Goal: Information Seeking & Learning: Learn about a topic

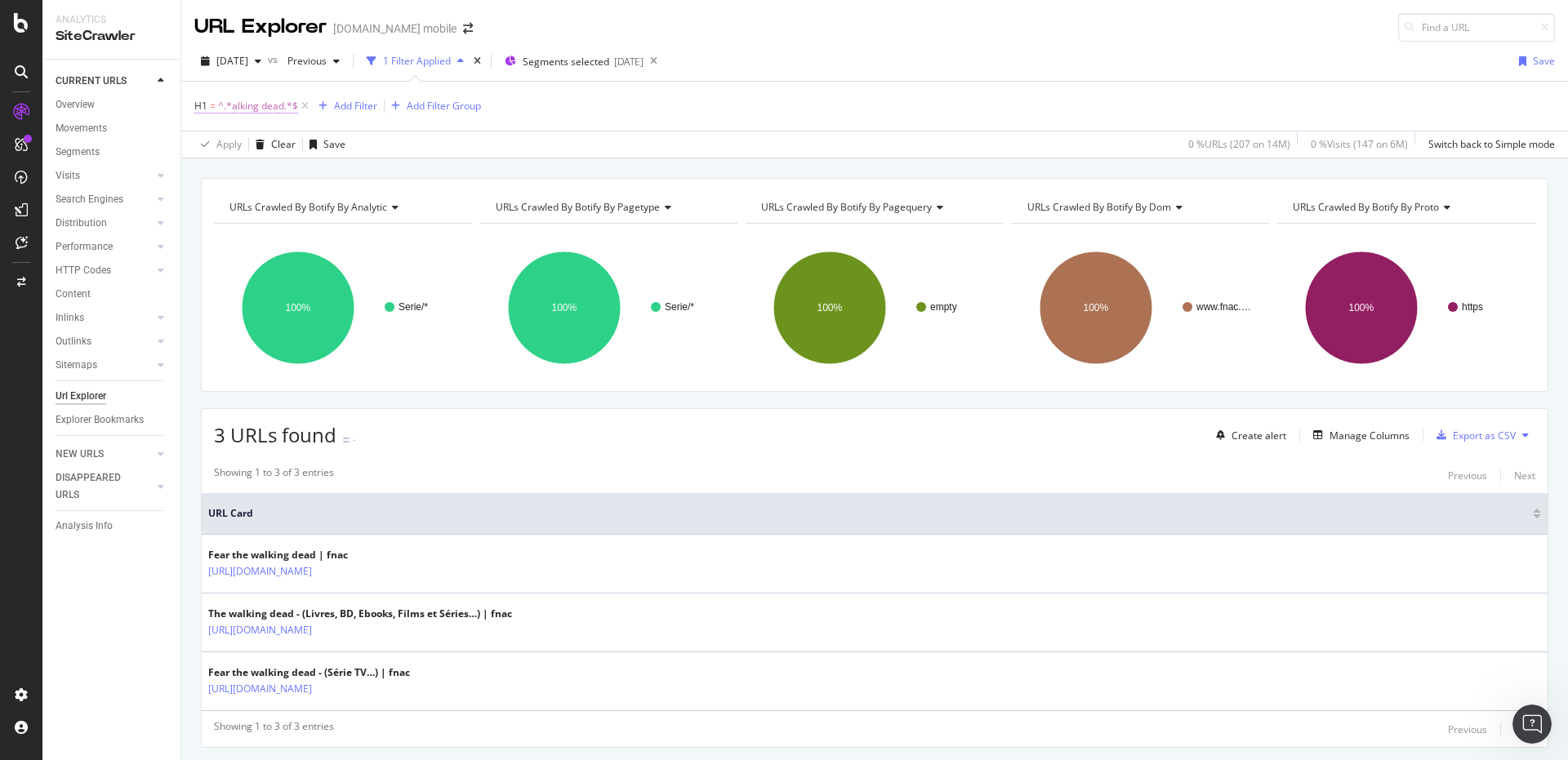
click at [261, 101] on span "^.*alking dead.*$" at bounding box center [258, 106] width 80 height 23
click at [208, 237] on icon "button" at bounding box center [211, 234] width 8 height 9
click at [230, 92] on div "H1 = ^.*alking dead.*$ Add Filter Add Filter Group" at bounding box center [874, 106] width 1360 height 49
click at [229, 106] on span "^.*alking dead.*$" at bounding box center [258, 106] width 80 height 23
click at [210, 110] on div "H1" at bounding box center [298, 104] width 192 height 27
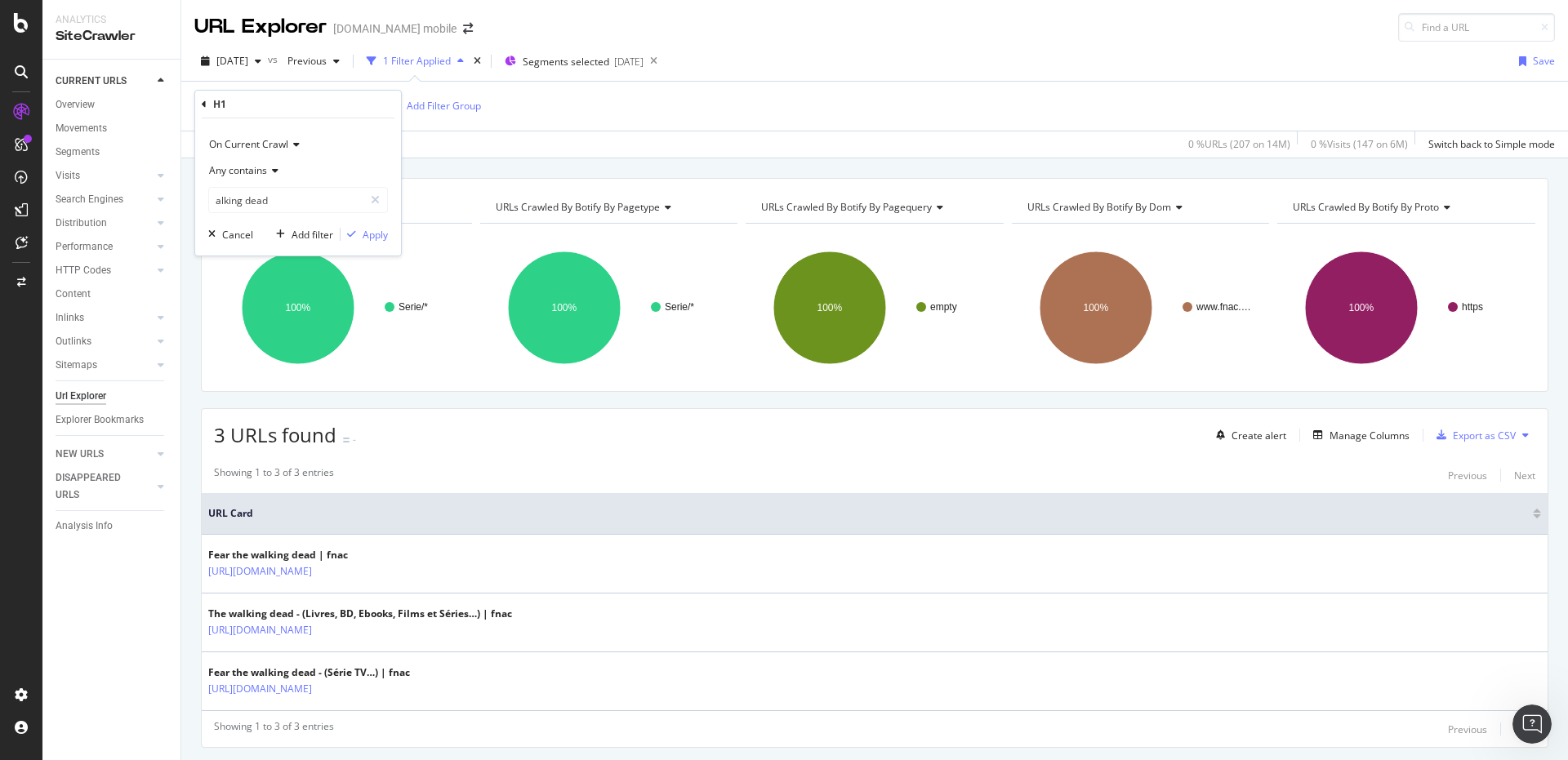
click at [203, 106] on icon at bounding box center [204, 104] width 5 height 9
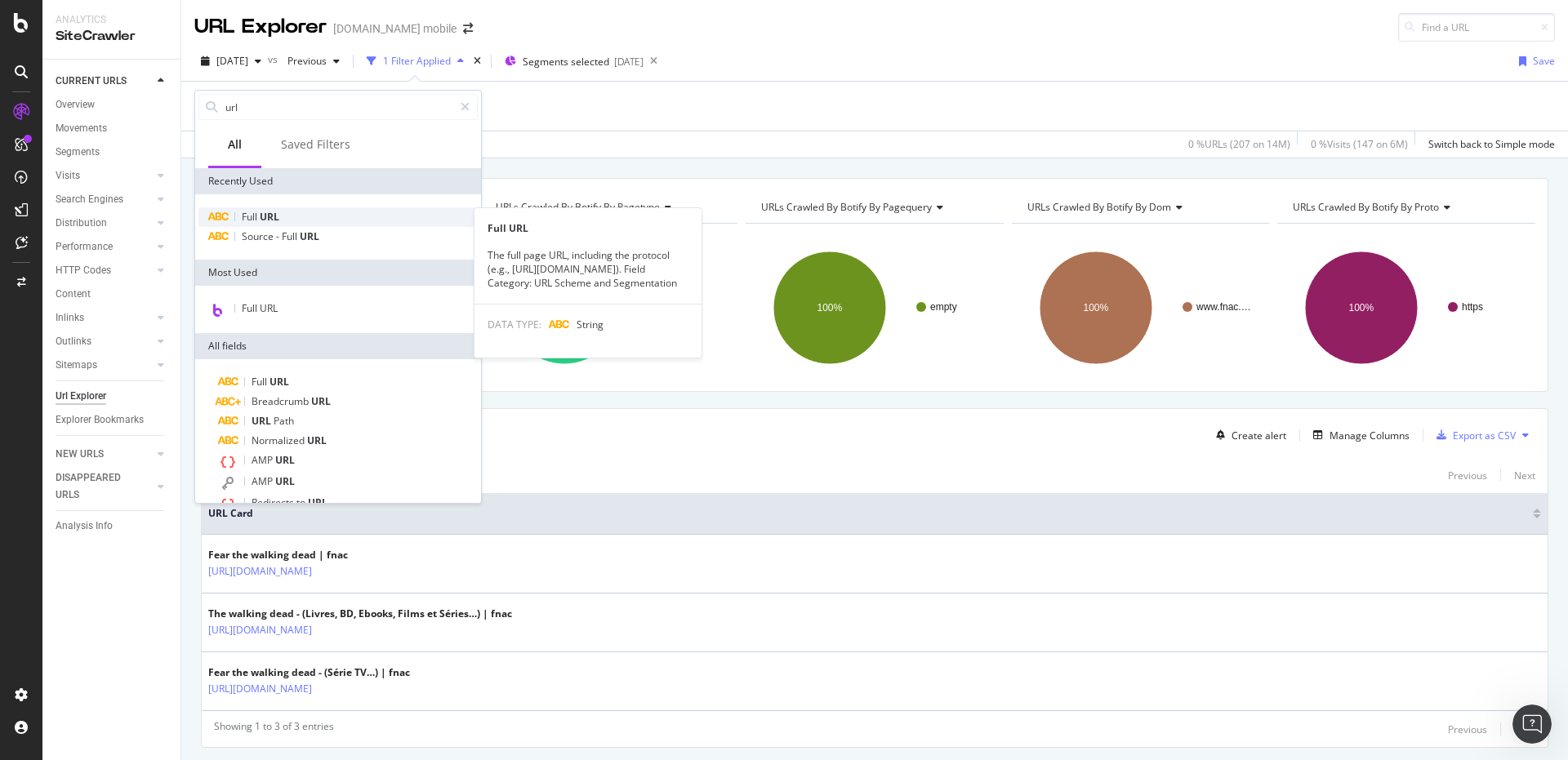
type input "url"
click at [247, 212] on span "Full" at bounding box center [250, 216] width 18 height 14
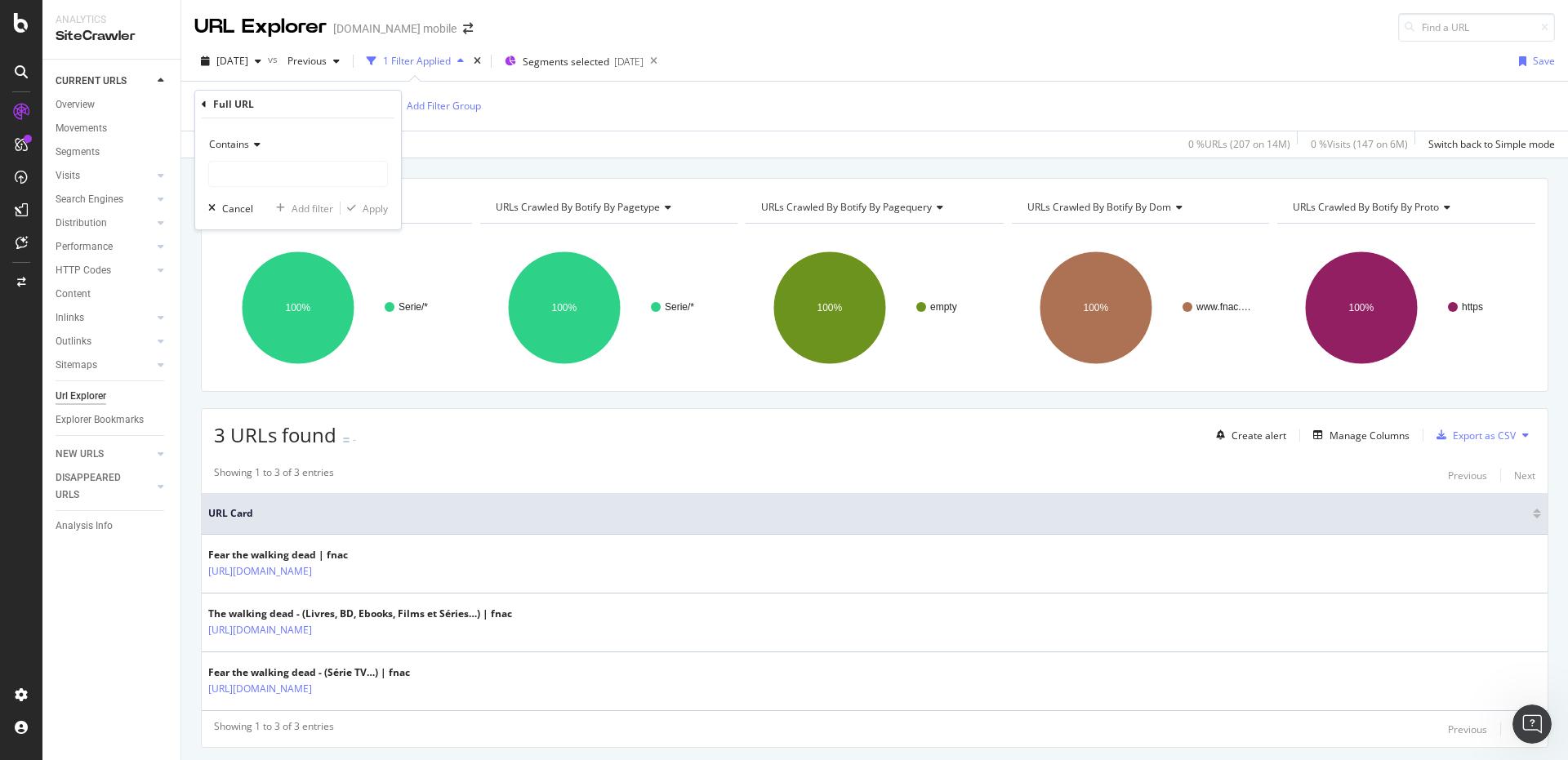
click at [260, 142] on div "Contains" at bounding box center [297, 144] width 180 height 26
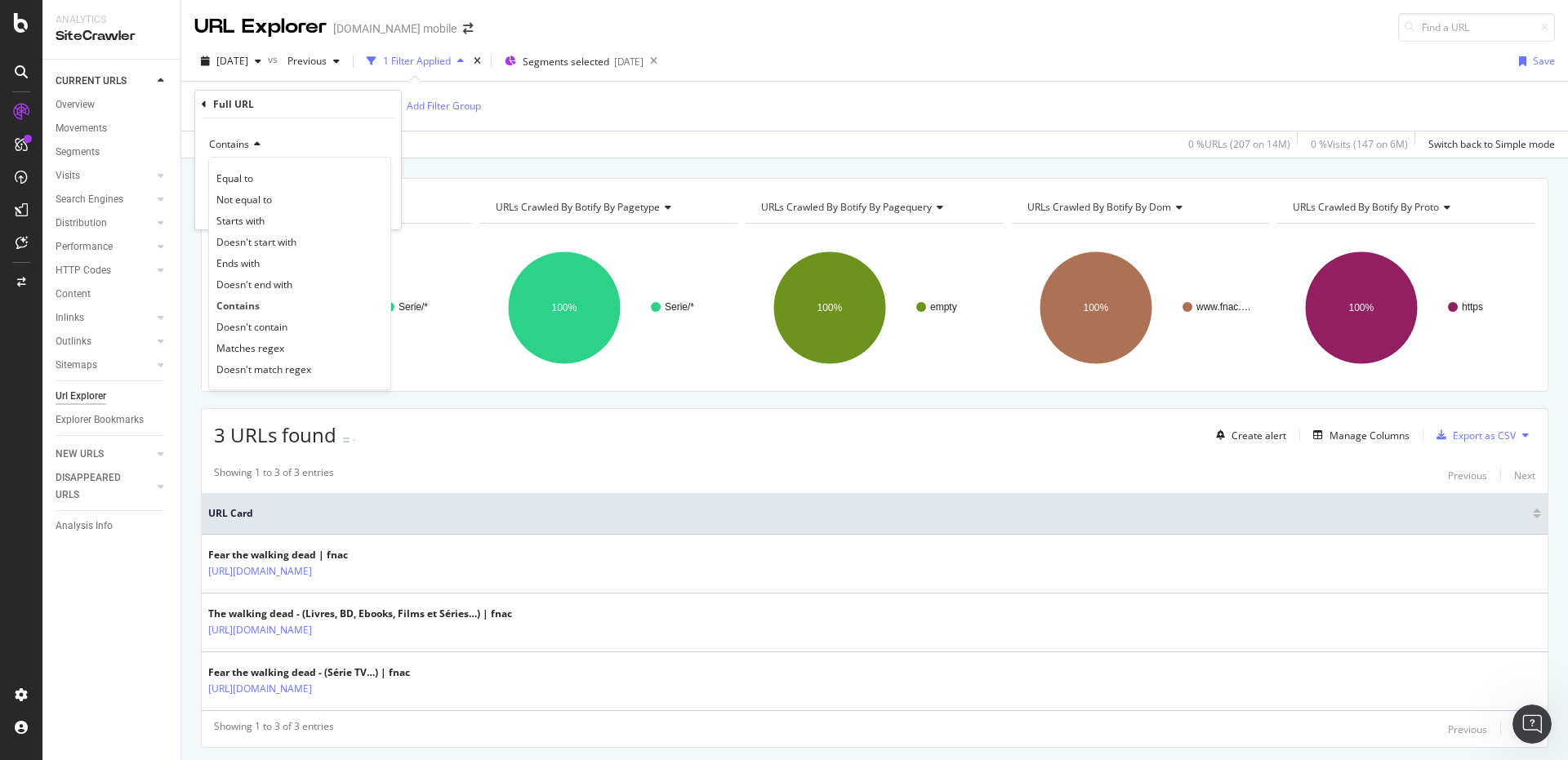
click at [272, 352] on span "Matches regex" at bounding box center [250, 348] width 68 height 14
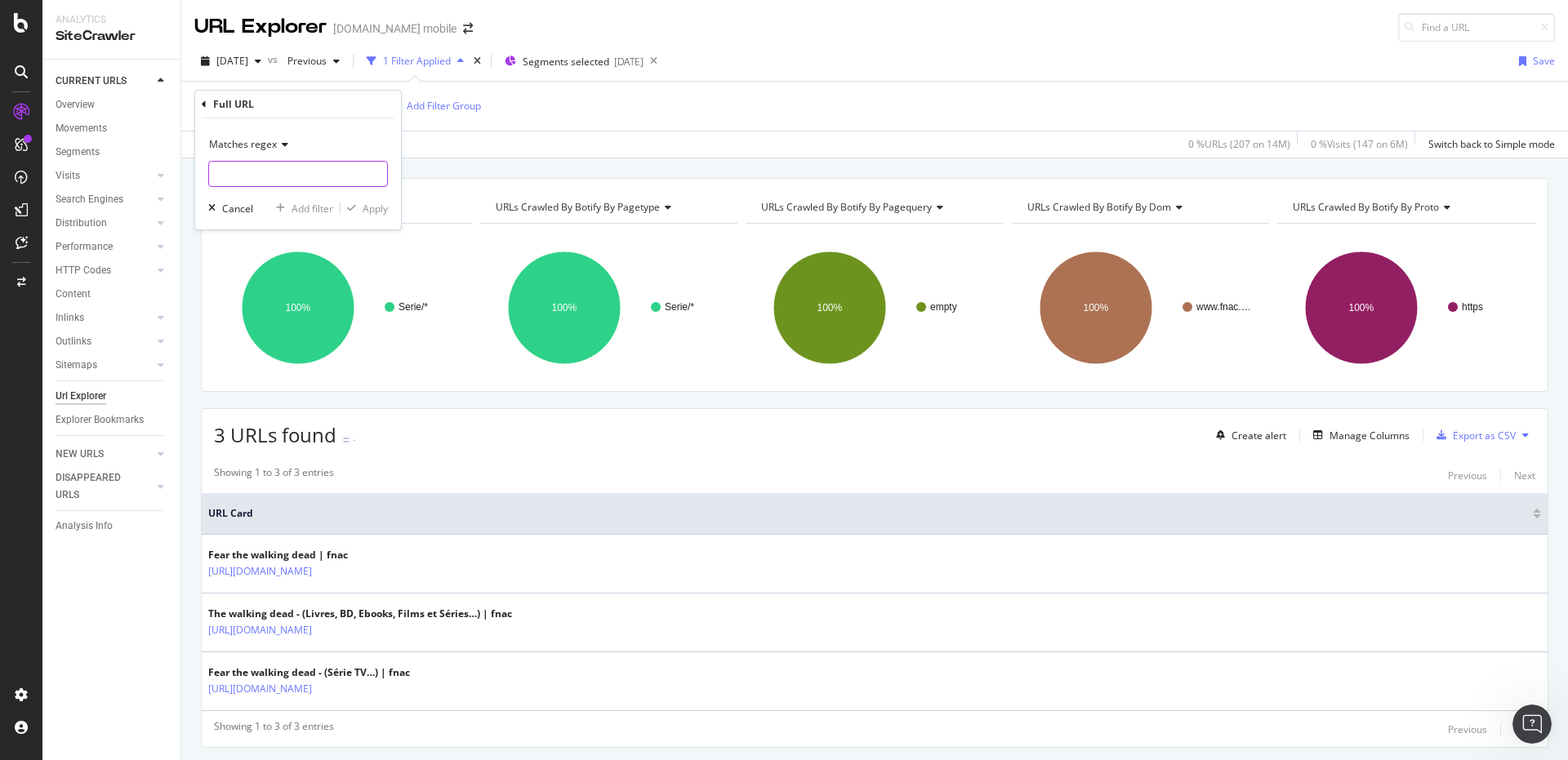
click at [275, 186] on div "Matches regex Cancel Add filter Apply" at bounding box center [297, 173] width 205 height 111
click at [272, 177] on input "text" at bounding box center [297, 173] width 178 height 26
type input "alking-*ead"
click at [382, 211] on div "Apply" at bounding box center [375, 209] width 25 height 14
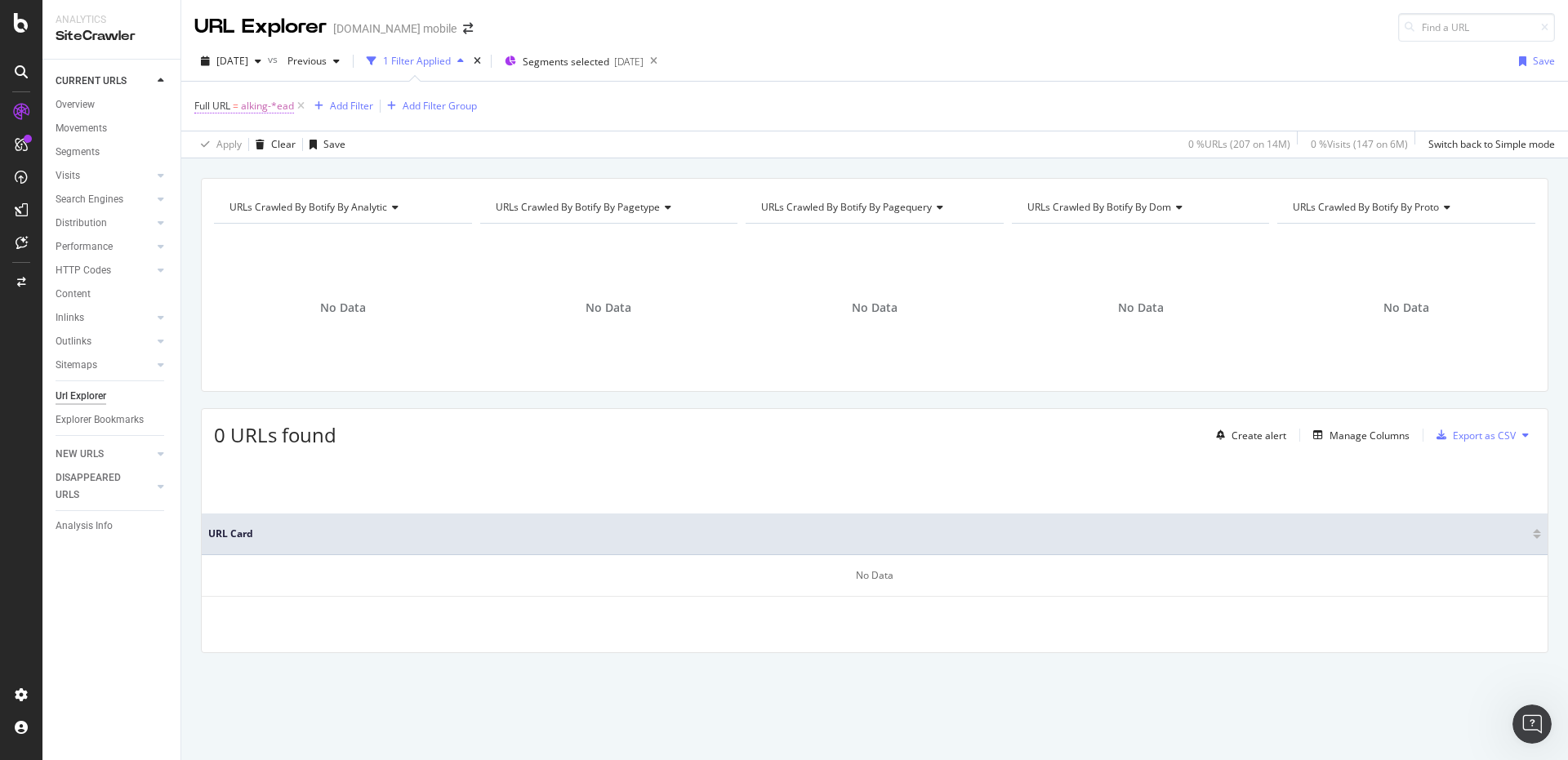
click at [259, 104] on span "alking-*ead" at bounding box center [267, 106] width 53 height 23
click at [282, 167] on input "alking-*ead" at bounding box center [286, 173] width 155 height 26
click at [287, 173] on input "alking-*ead" at bounding box center [286, 173] width 155 height 26
type input ".*alking-*ead.*"
click at [359, 210] on div "button" at bounding box center [351, 208] width 22 height 9
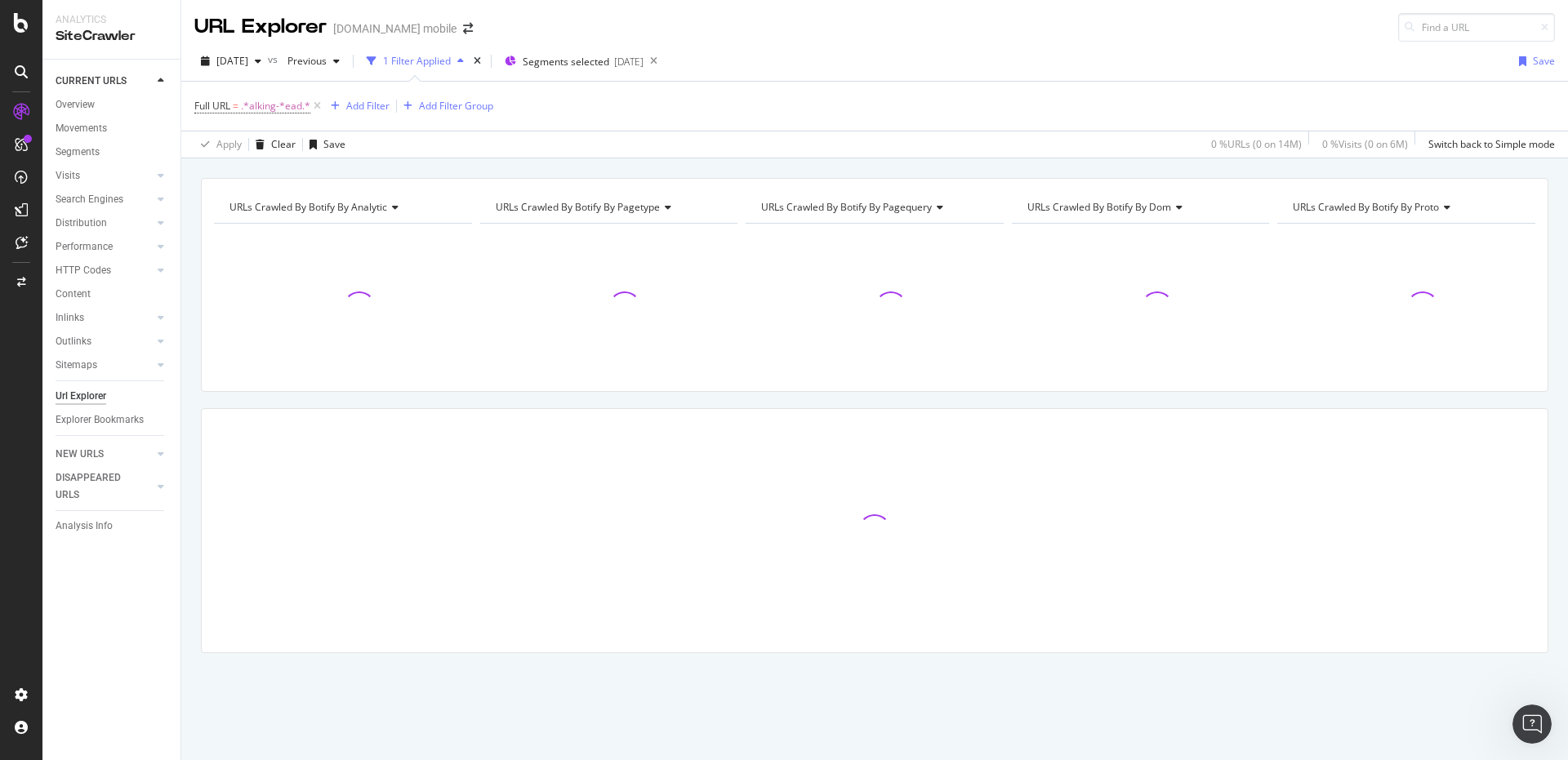
click at [367, 171] on div "URLs Crawled By Botify By analytic Chart (by Value) Table Expand Export as CSV …" at bounding box center [875, 178] width 1387 height 40
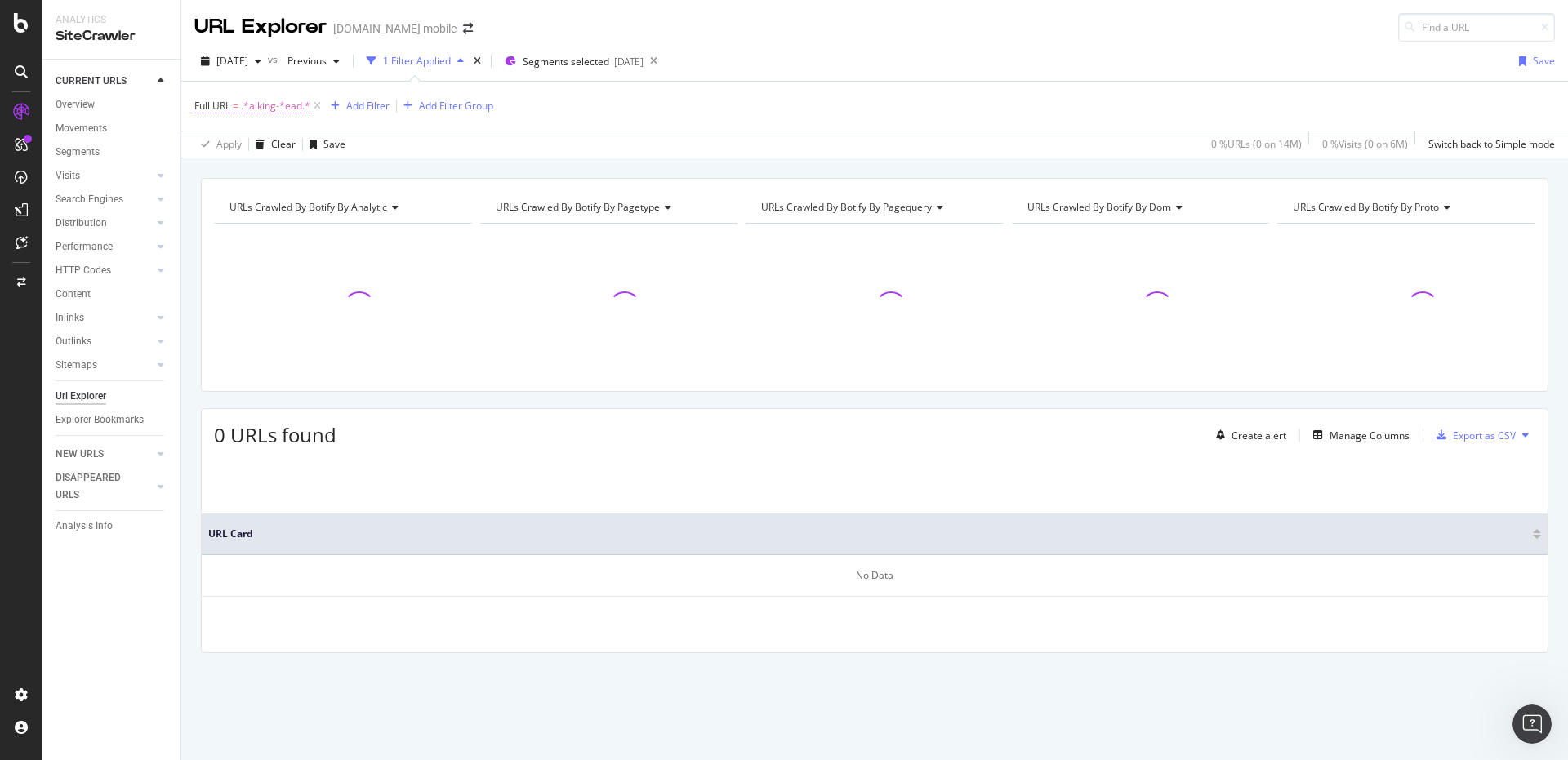
click at [241, 100] on span ".*alking-*ead.*" at bounding box center [275, 106] width 70 height 23
click at [258, 173] on input ".*alking-*ead.*" at bounding box center [286, 173] width 155 height 26
click at [261, 175] on input ".*alking-*ead.*" at bounding box center [286, 173] width 155 height 26
type input ".*alking-dead.*"
click at [369, 205] on div "Apply" at bounding box center [375, 209] width 25 height 14
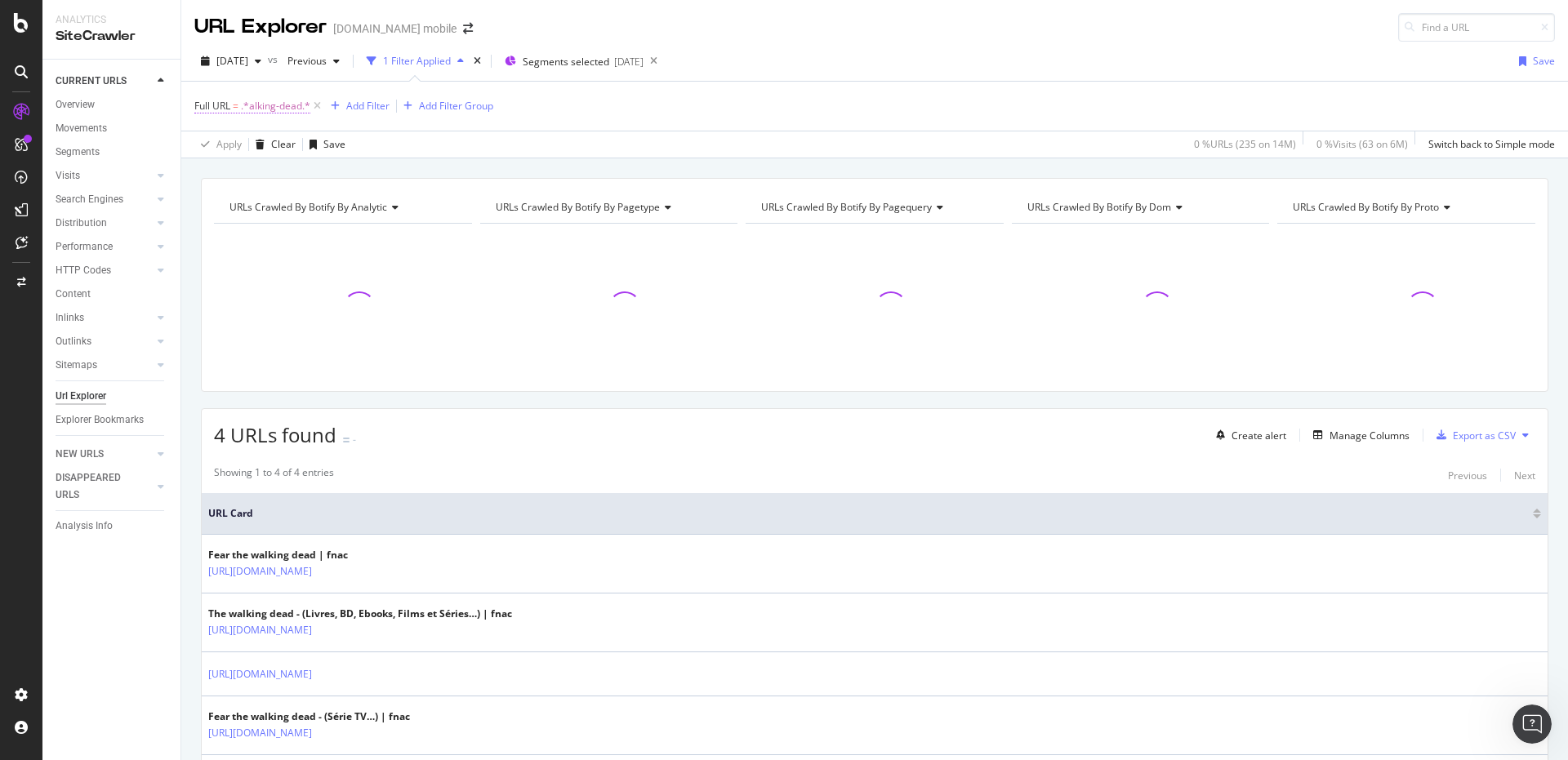
click at [269, 100] on span ".*alking-dead.*" at bounding box center [275, 106] width 70 height 23
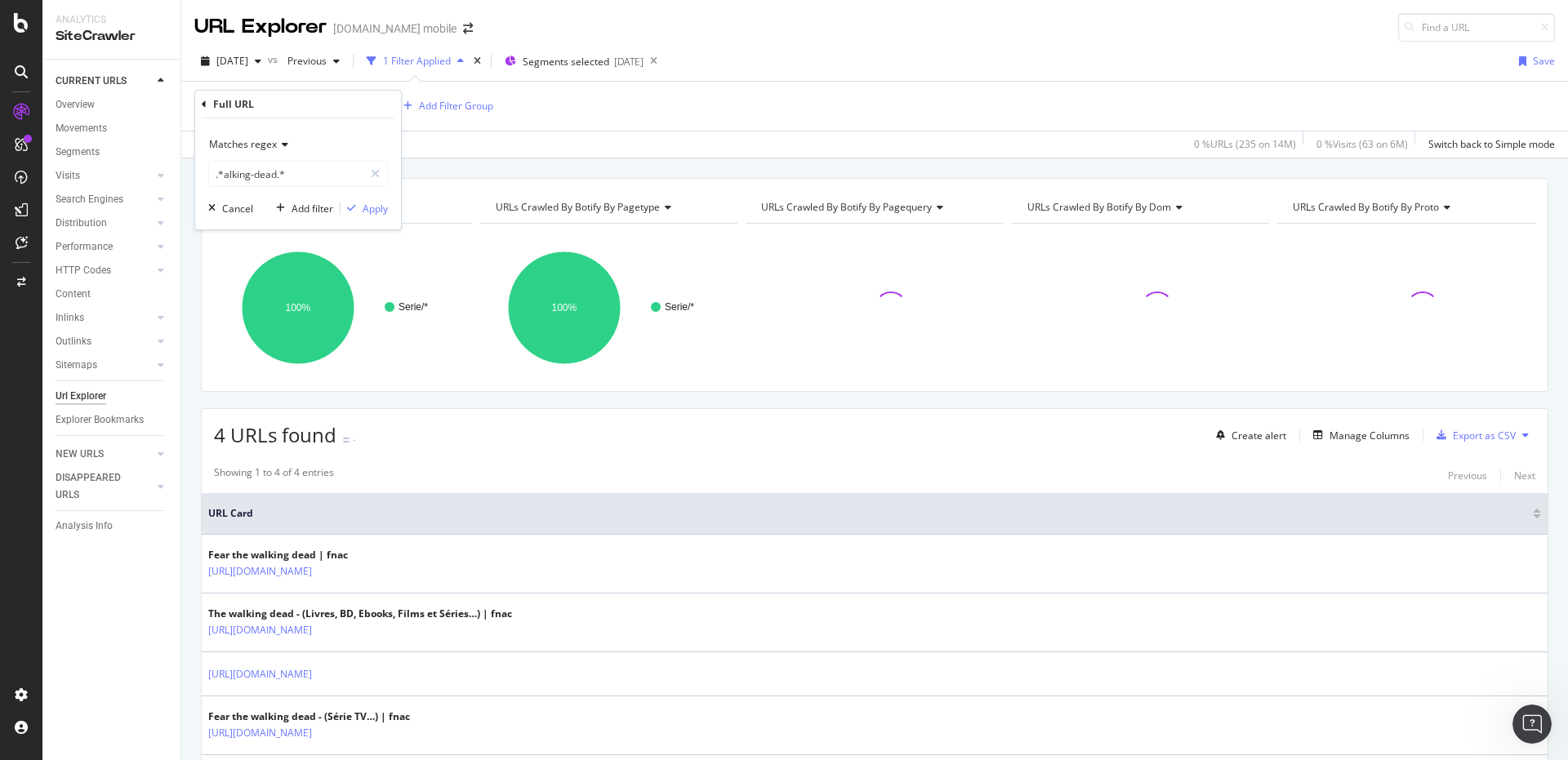
click at [469, 166] on div "URLs Crawled By Botify By analytic Chart (by Value) Table Expand Export as CSV …" at bounding box center [875, 178] width 1387 height 40
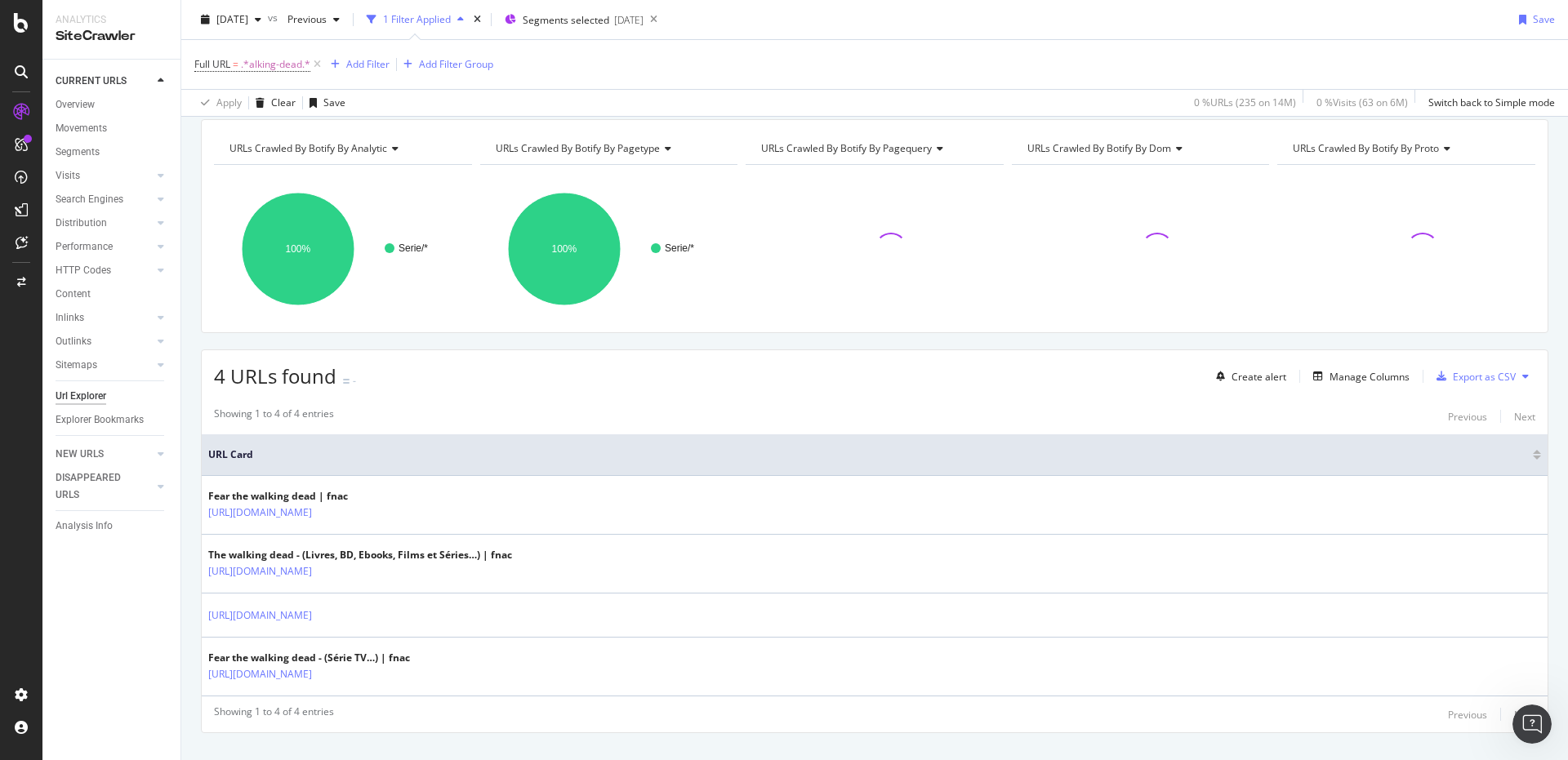
scroll to position [89, 0]
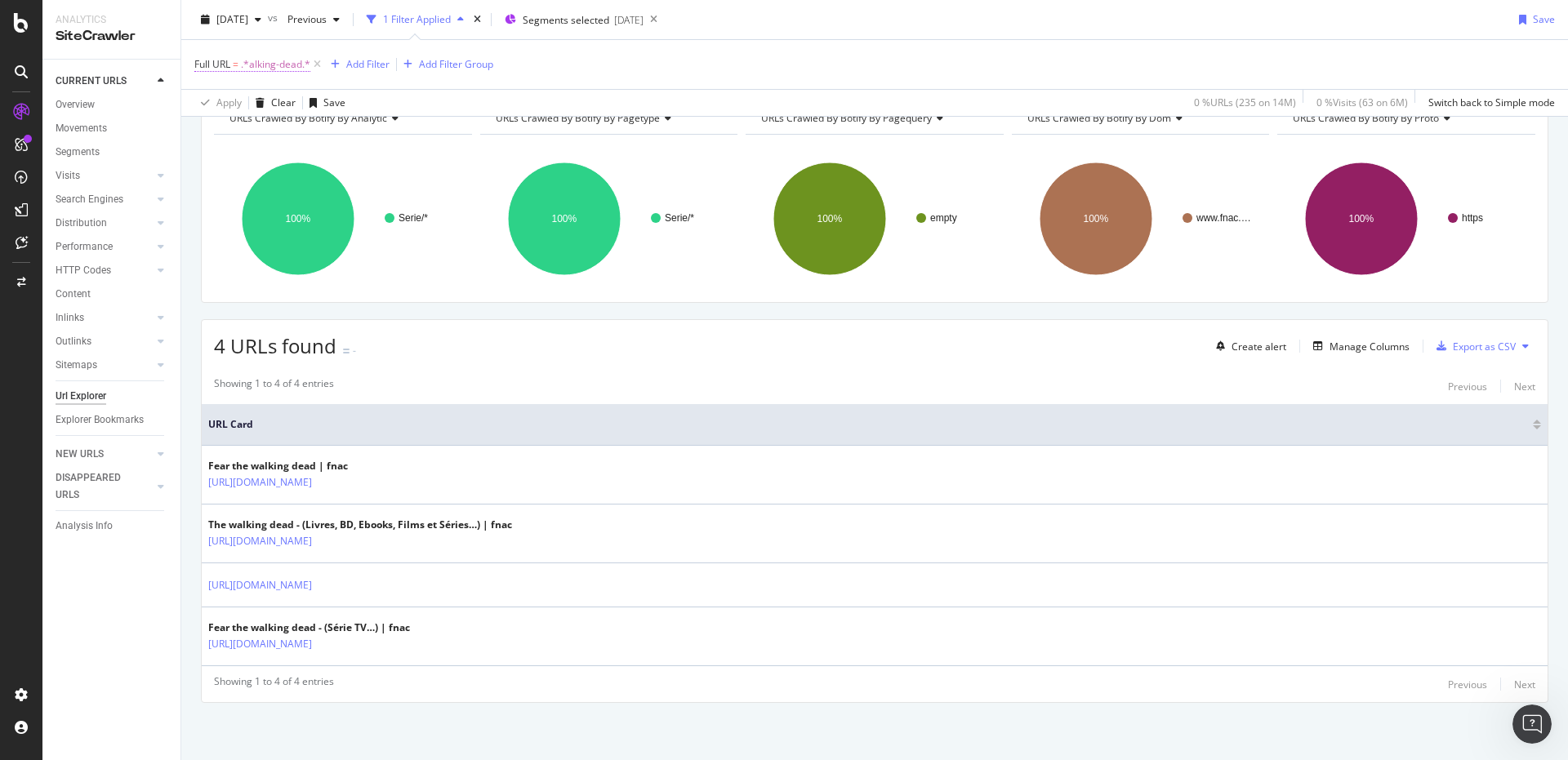
click at [285, 62] on span ".*alking-dead.*" at bounding box center [275, 64] width 70 height 23
click at [267, 100] on span "Matches regex" at bounding box center [242, 102] width 68 height 14
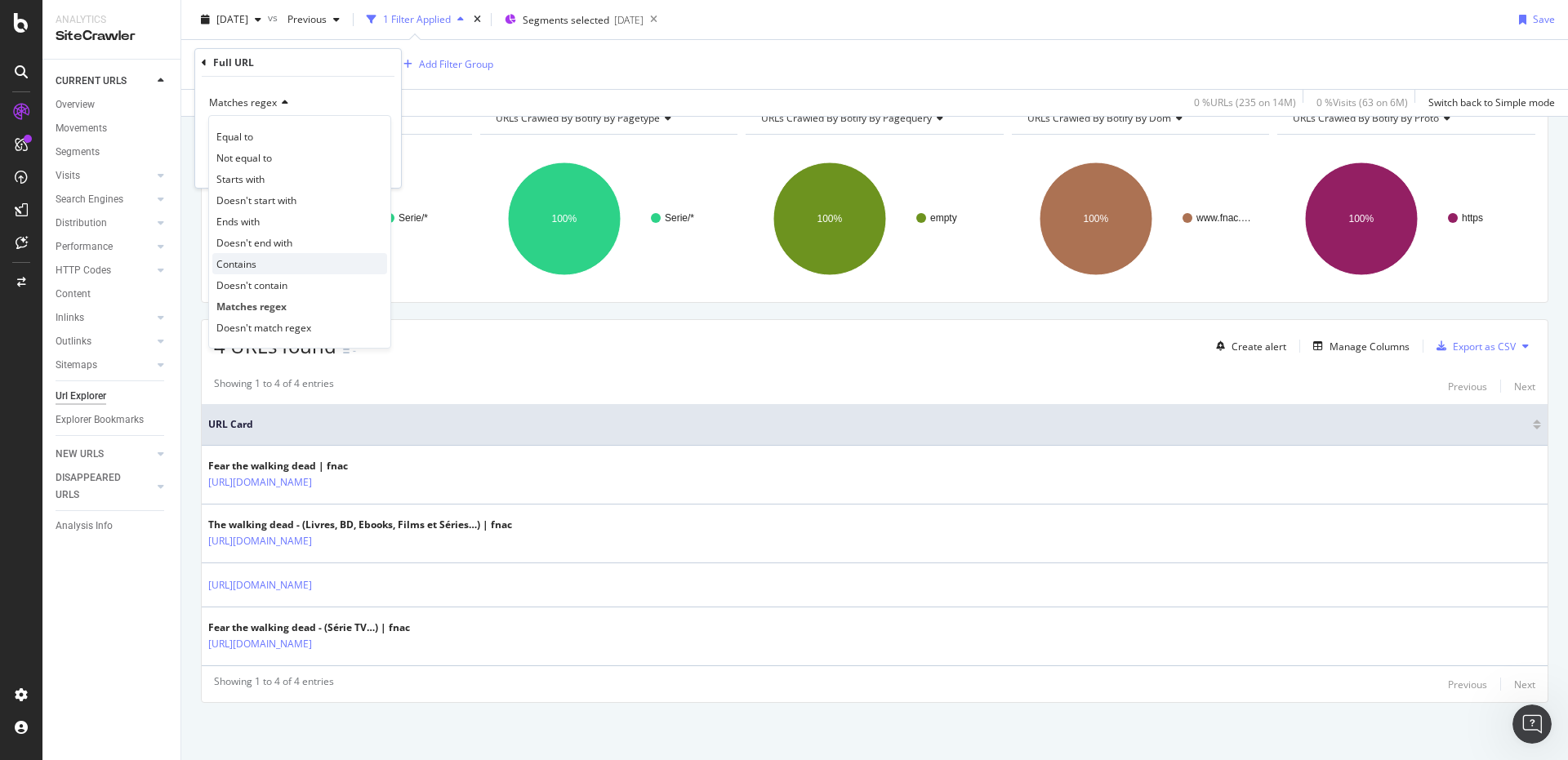
click at [250, 268] on span "Contains" at bounding box center [236, 264] width 40 height 14
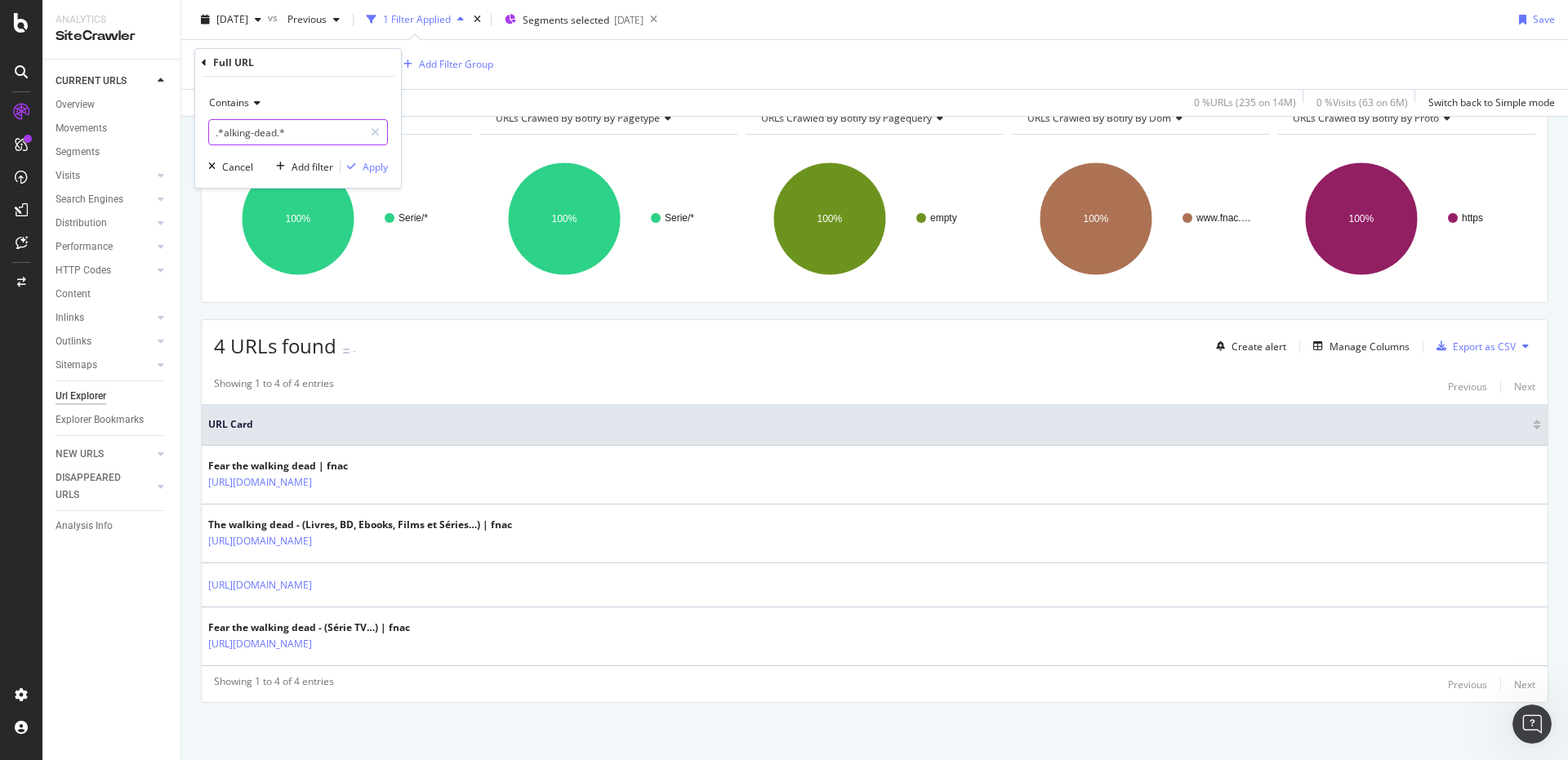
click at [223, 131] on input ".*alking-dead.*" at bounding box center [286, 132] width 155 height 26
click at [235, 127] on input ".*alking-dead.*" at bounding box center [286, 132] width 155 height 26
click at [223, 136] on input ".*alking-dead.*" at bounding box center [286, 132] width 155 height 26
click at [290, 135] on input "alking-dead.*" at bounding box center [286, 132] width 155 height 26
type input "alking-dead"
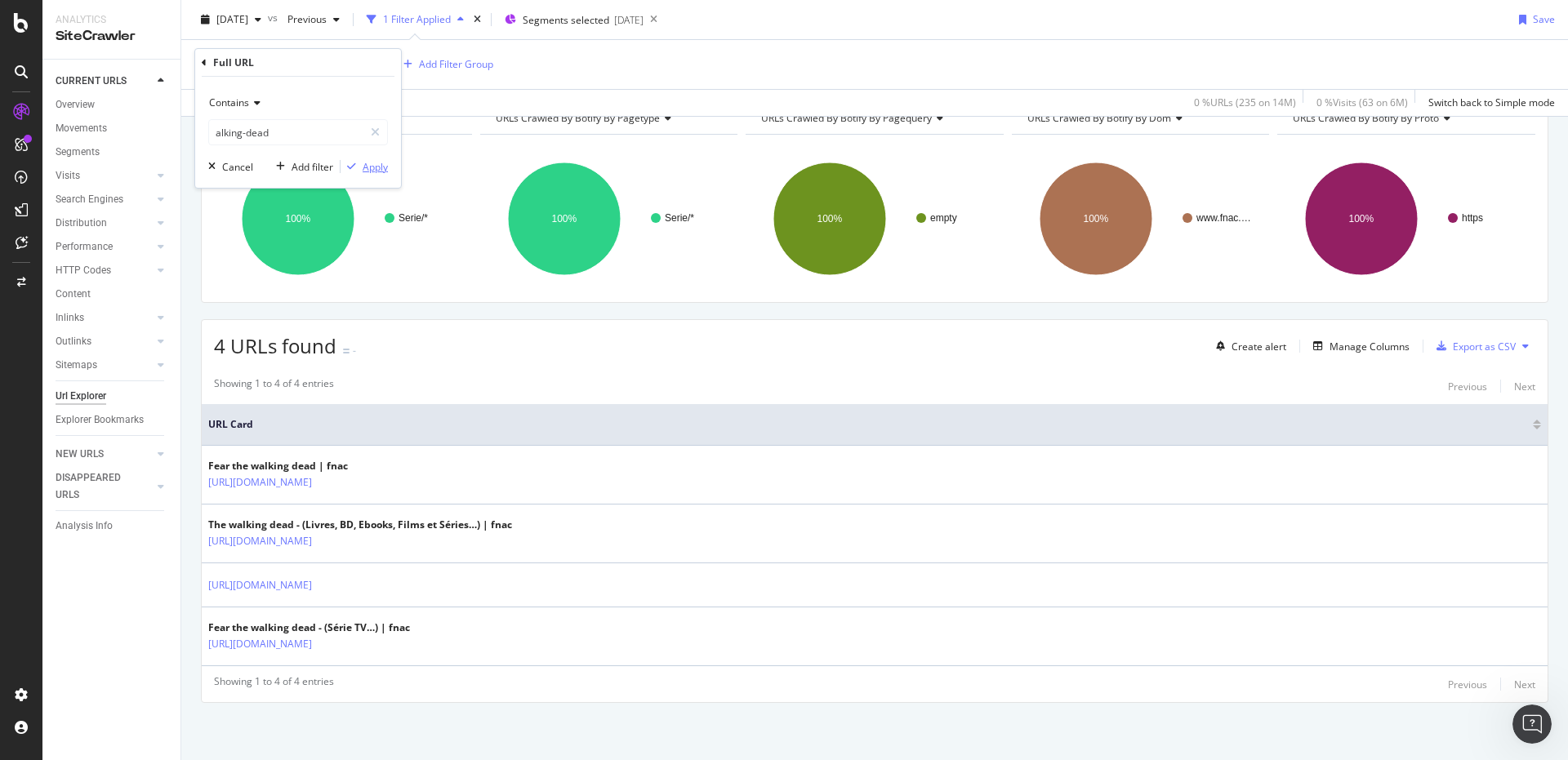
click at [358, 161] on div "button" at bounding box center [351, 166] width 22 height 9
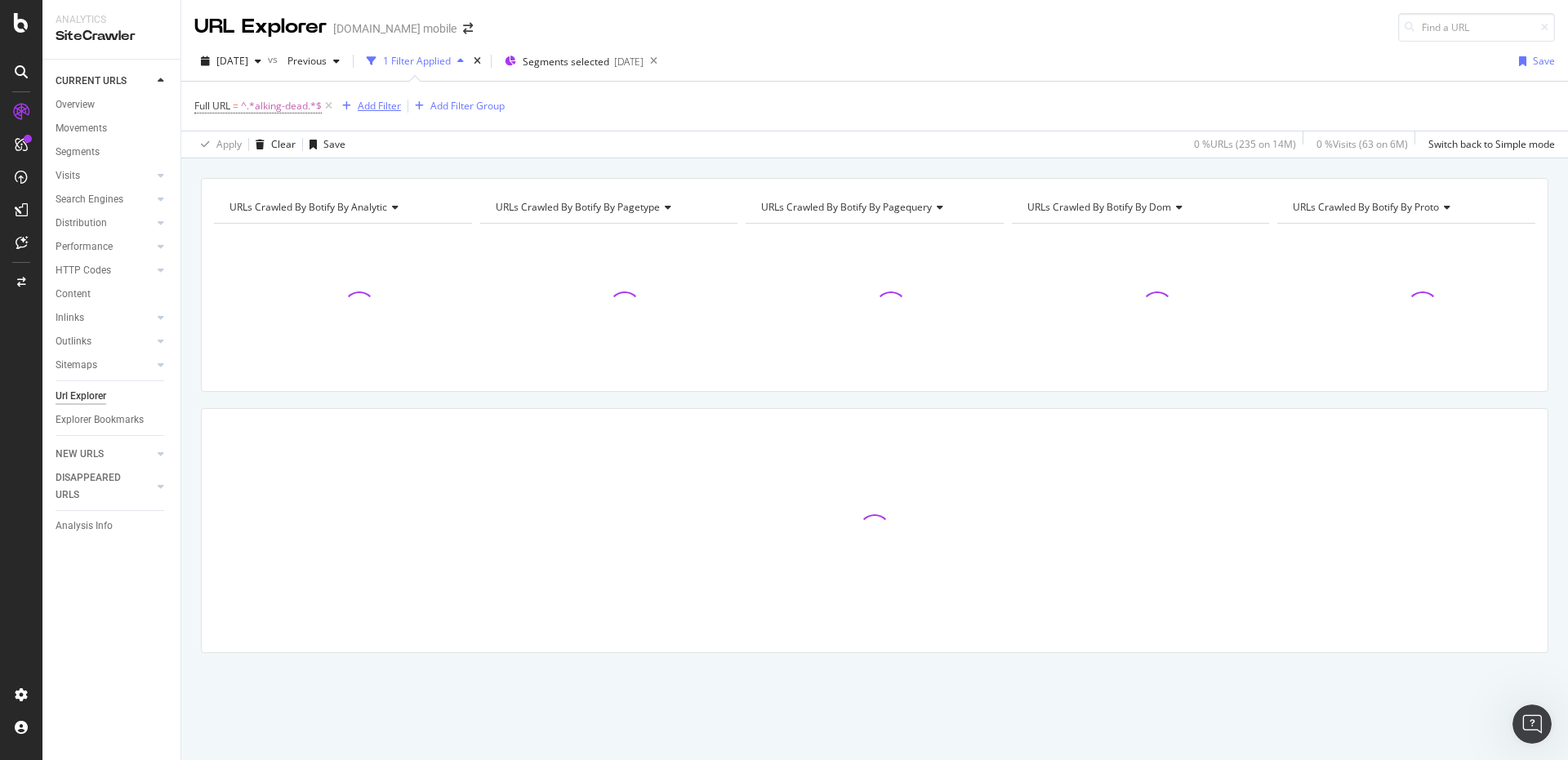
click at [380, 102] on div "Add Filter" at bounding box center [379, 106] width 43 height 14
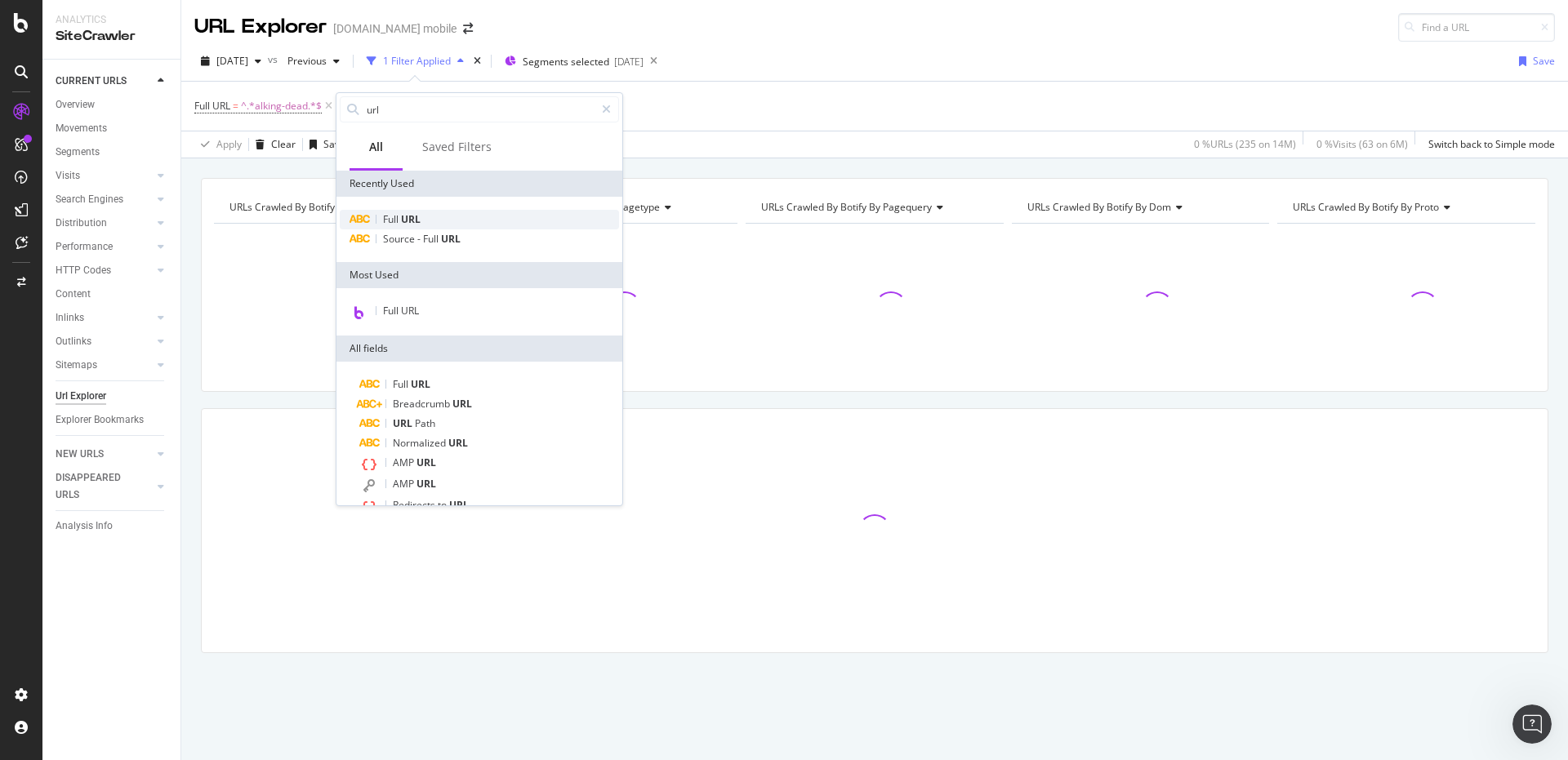
click at [408, 215] on span "URL" at bounding box center [411, 219] width 20 height 14
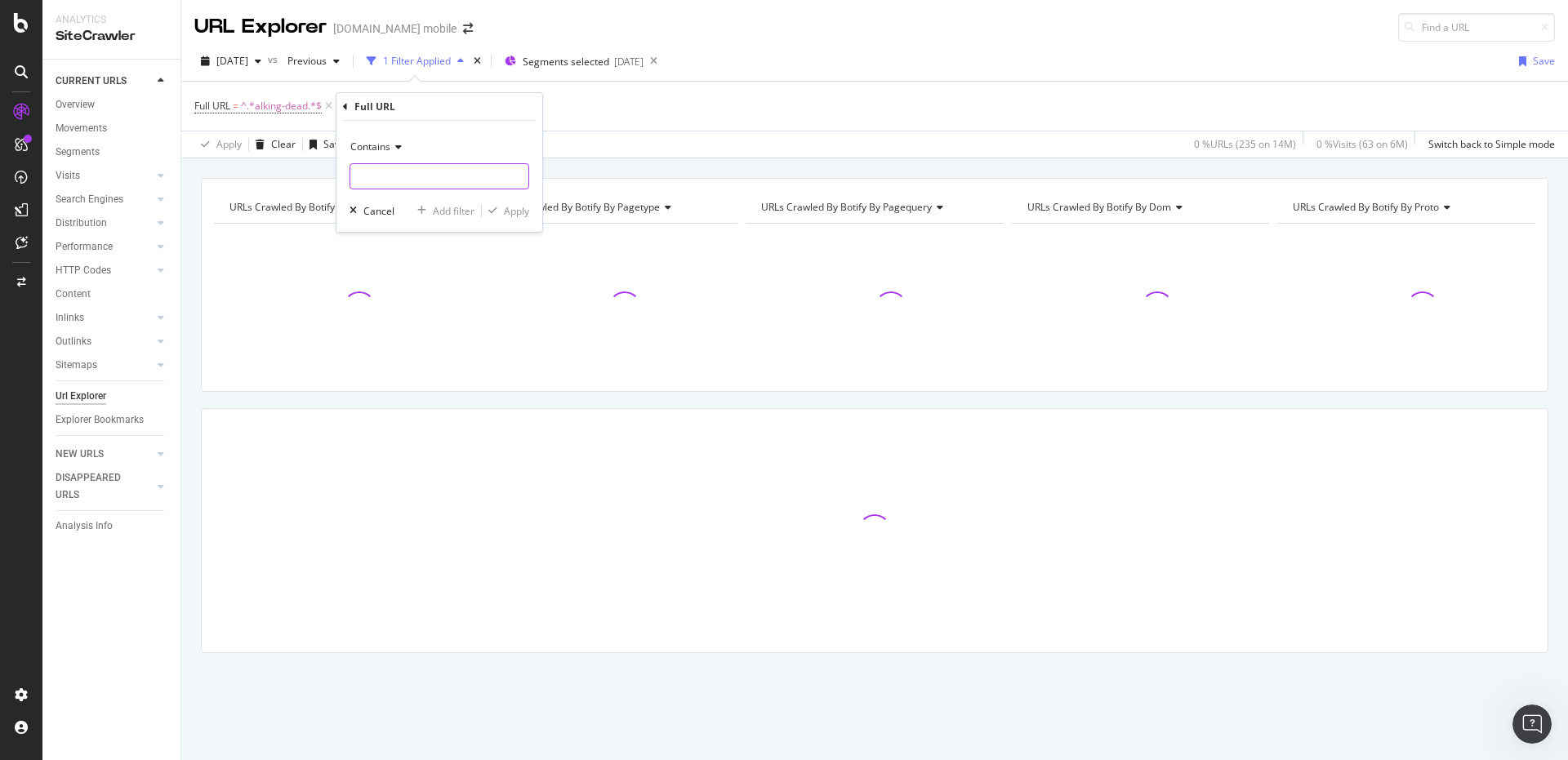
click at [398, 188] on input "text" at bounding box center [439, 176] width 178 height 26
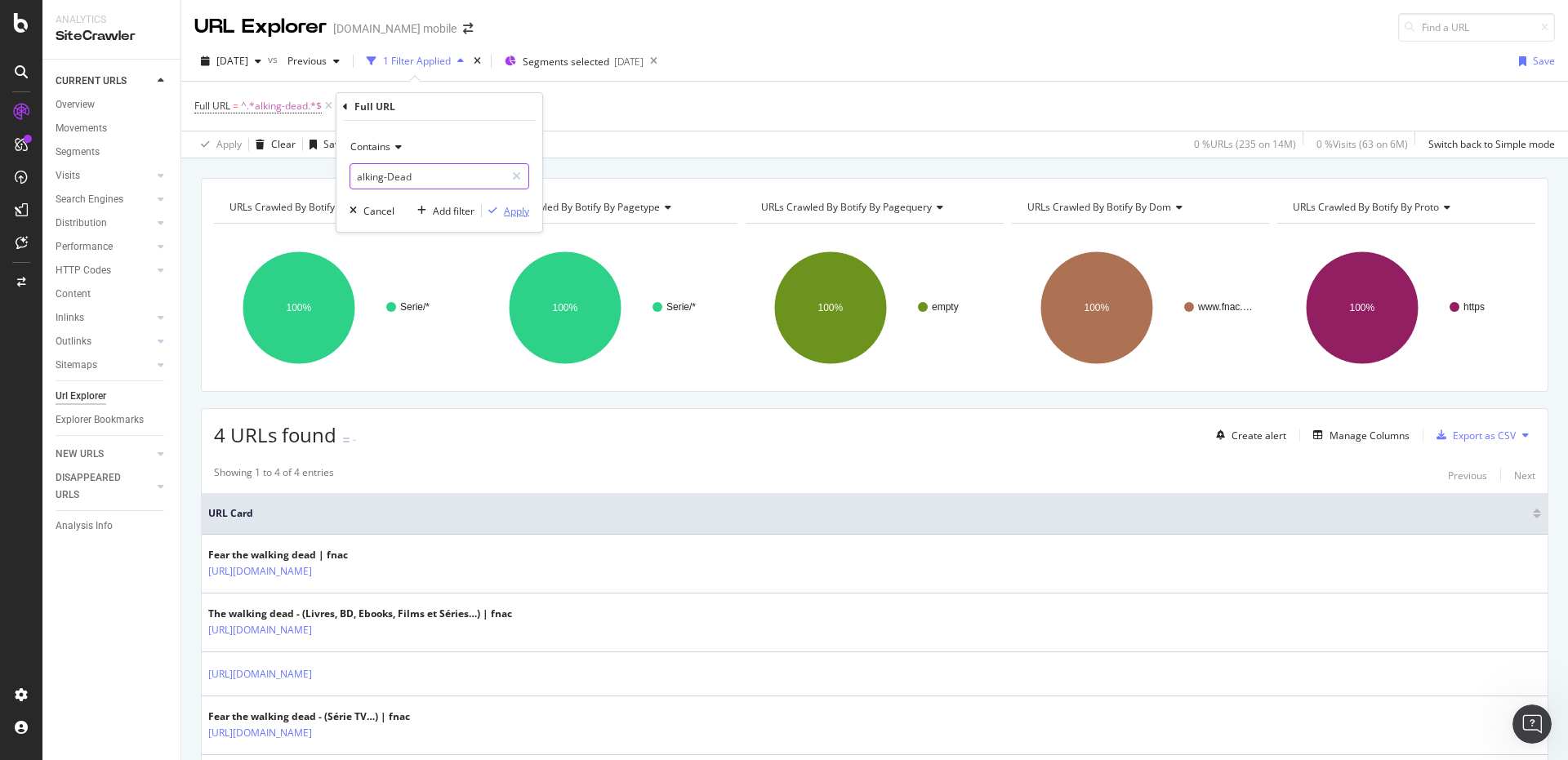
type input "alking-Dead"
click at [509, 217] on div "Apply" at bounding box center [516, 211] width 25 height 14
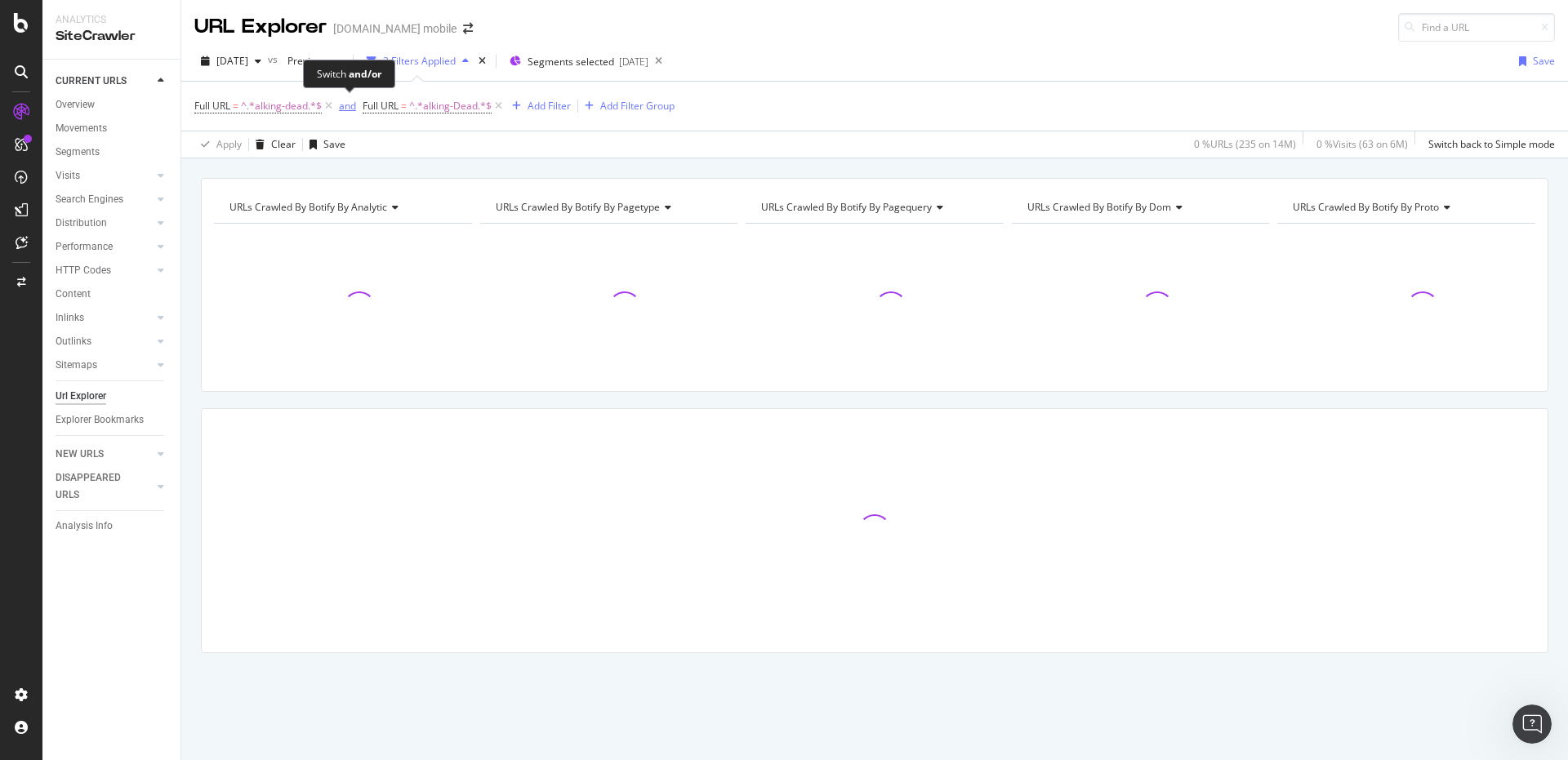
click at [354, 105] on div "and" at bounding box center [347, 106] width 17 height 14
click at [555, 112] on div "Add Filter" at bounding box center [541, 106] width 43 height 14
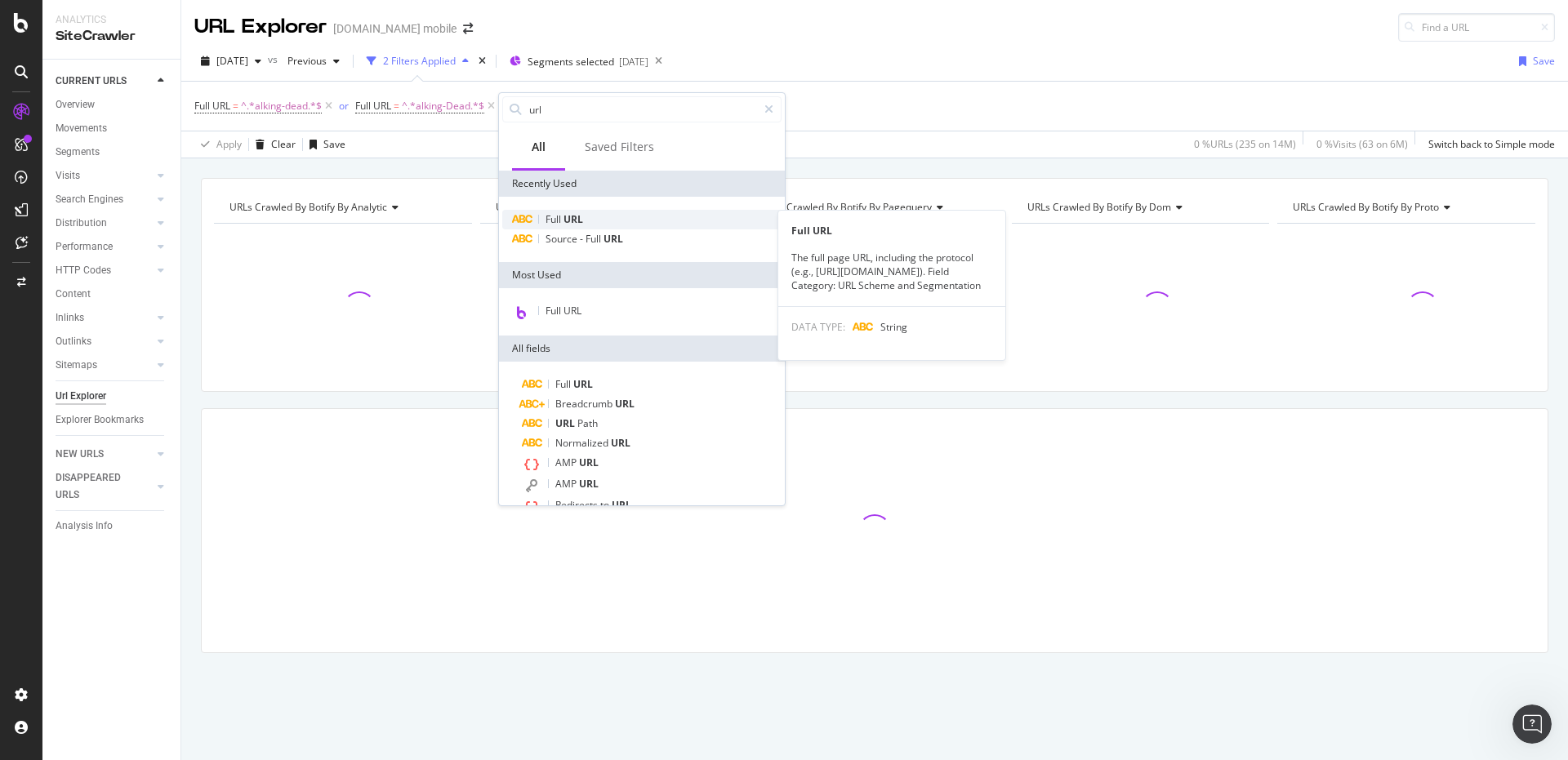
click at [569, 220] on span "URL" at bounding box center [573, 219] width 20 height 14
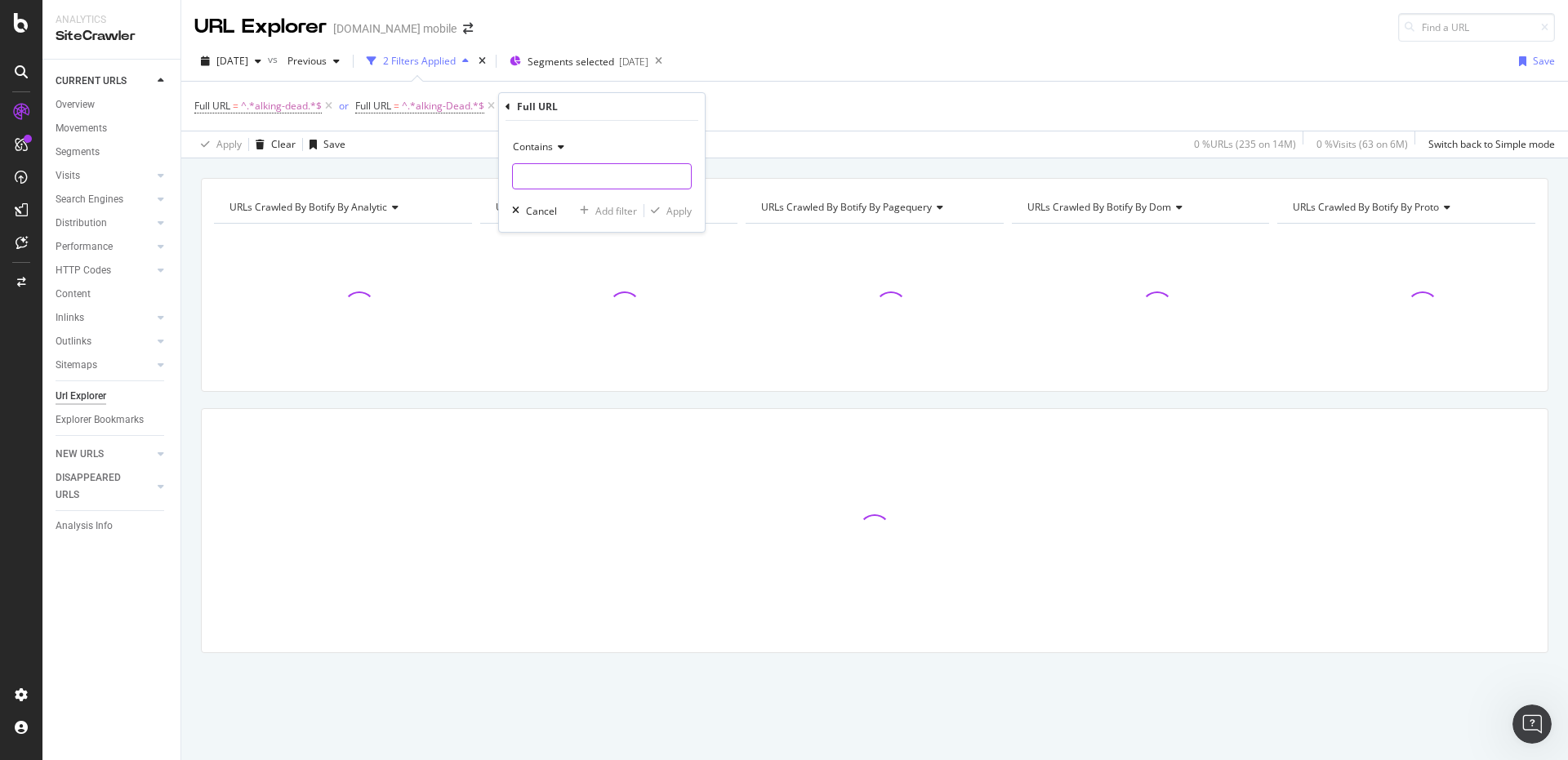
click at [527, 167] on input "text" at bounding box center [601, 176] width 178 height 26
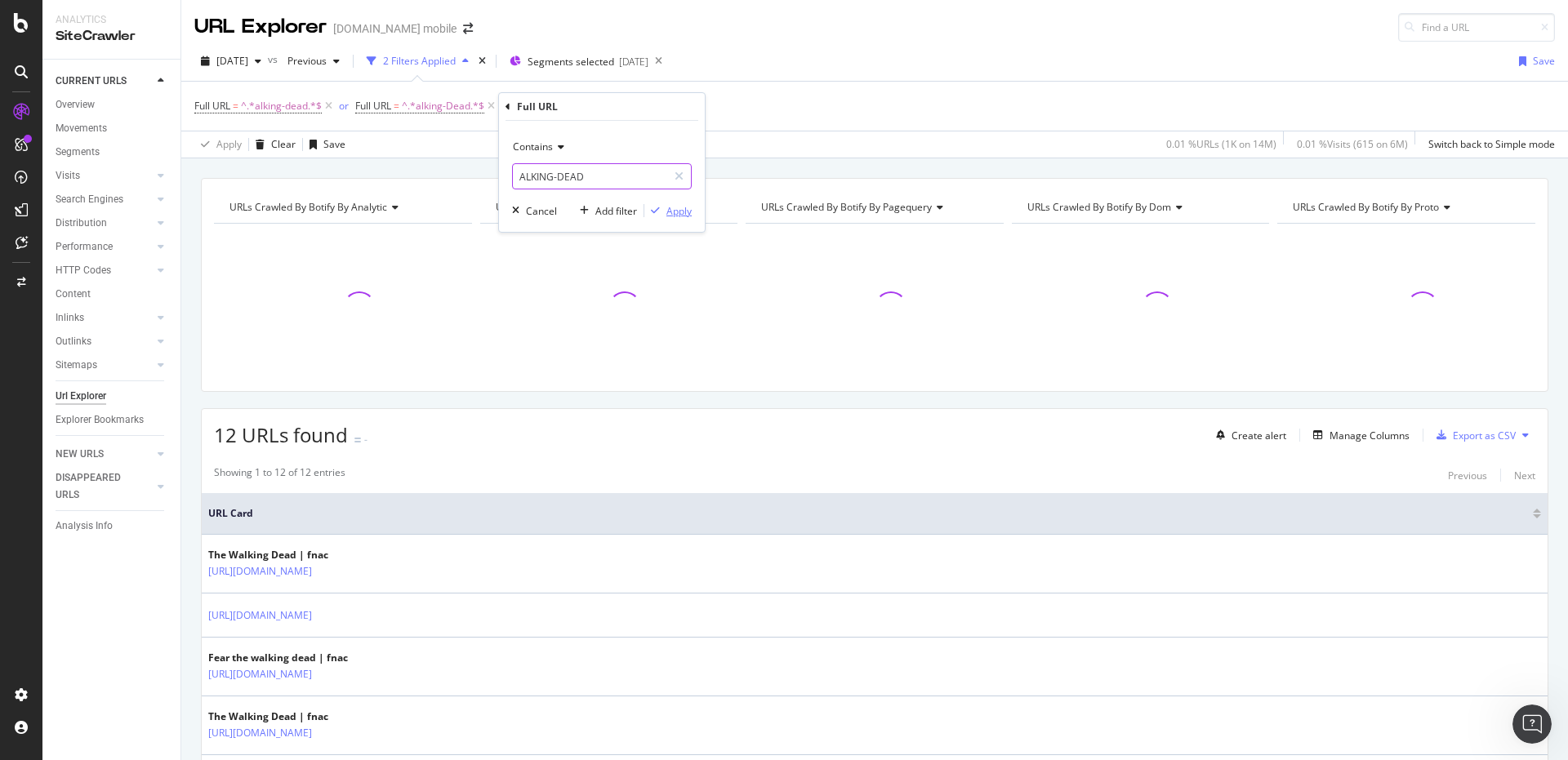
type input "ALKING-DEAD"
click at [677, 210] on div "Apply" at bounding box center [679, 211] width 25 height 14
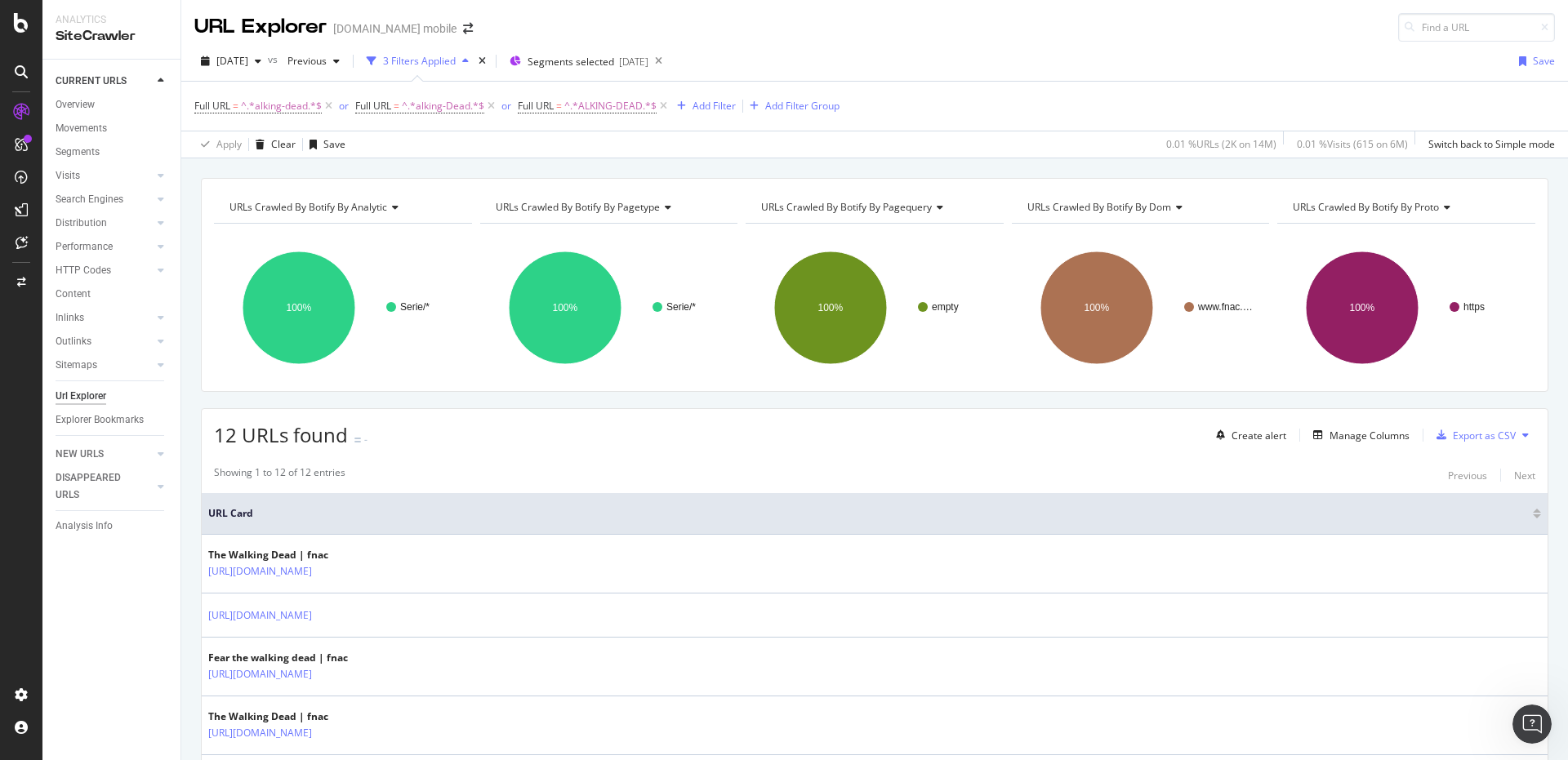
click at [658, 154] on div "Apply Clear Save 0.01 % URLs ( 2K on 14M ) 0.01 % Visits ( 615 on 6M ) Switch b…" at bounding box center [875, 143] width 1387 height 27
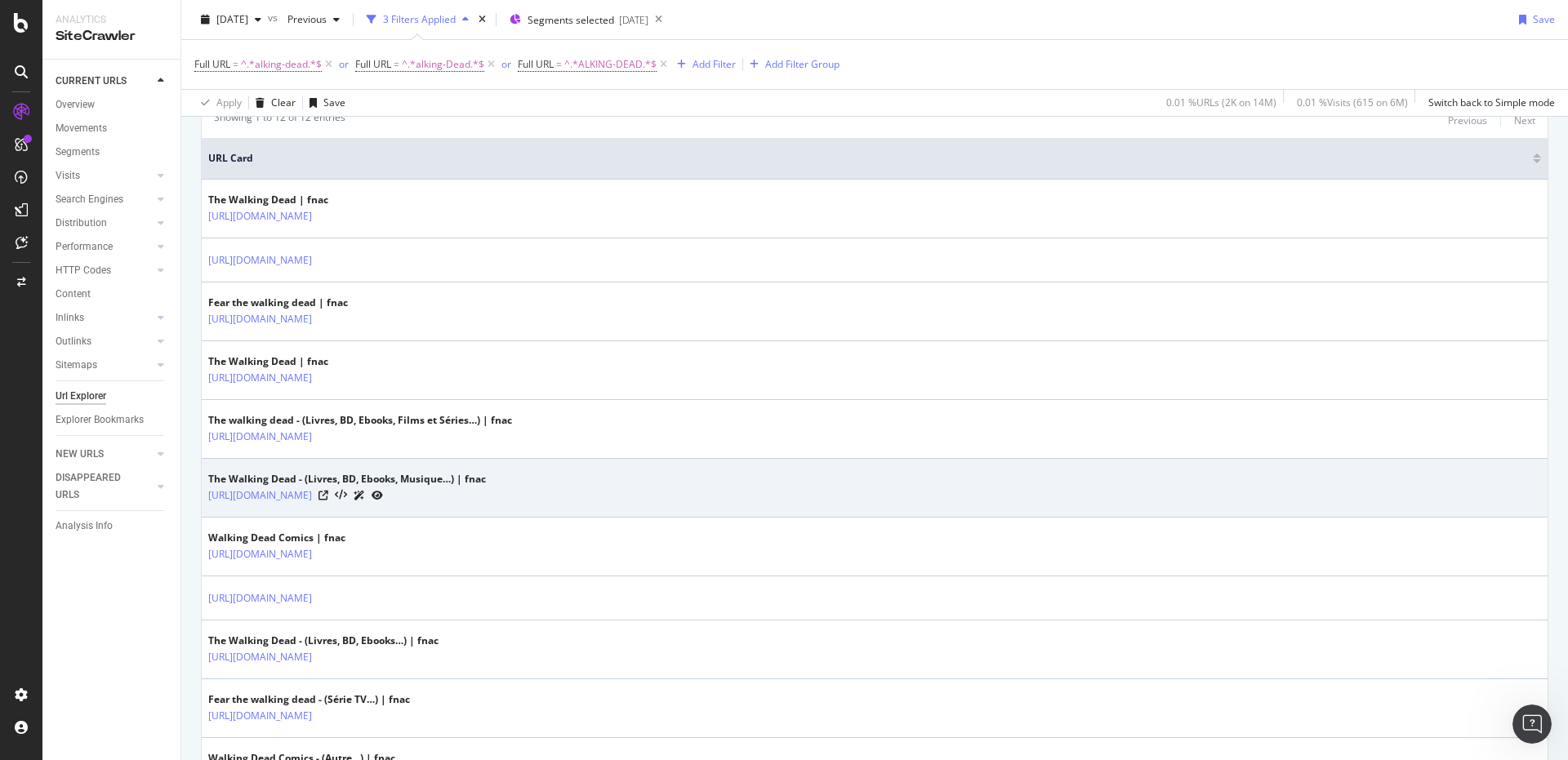
scroll to position [163, 0]
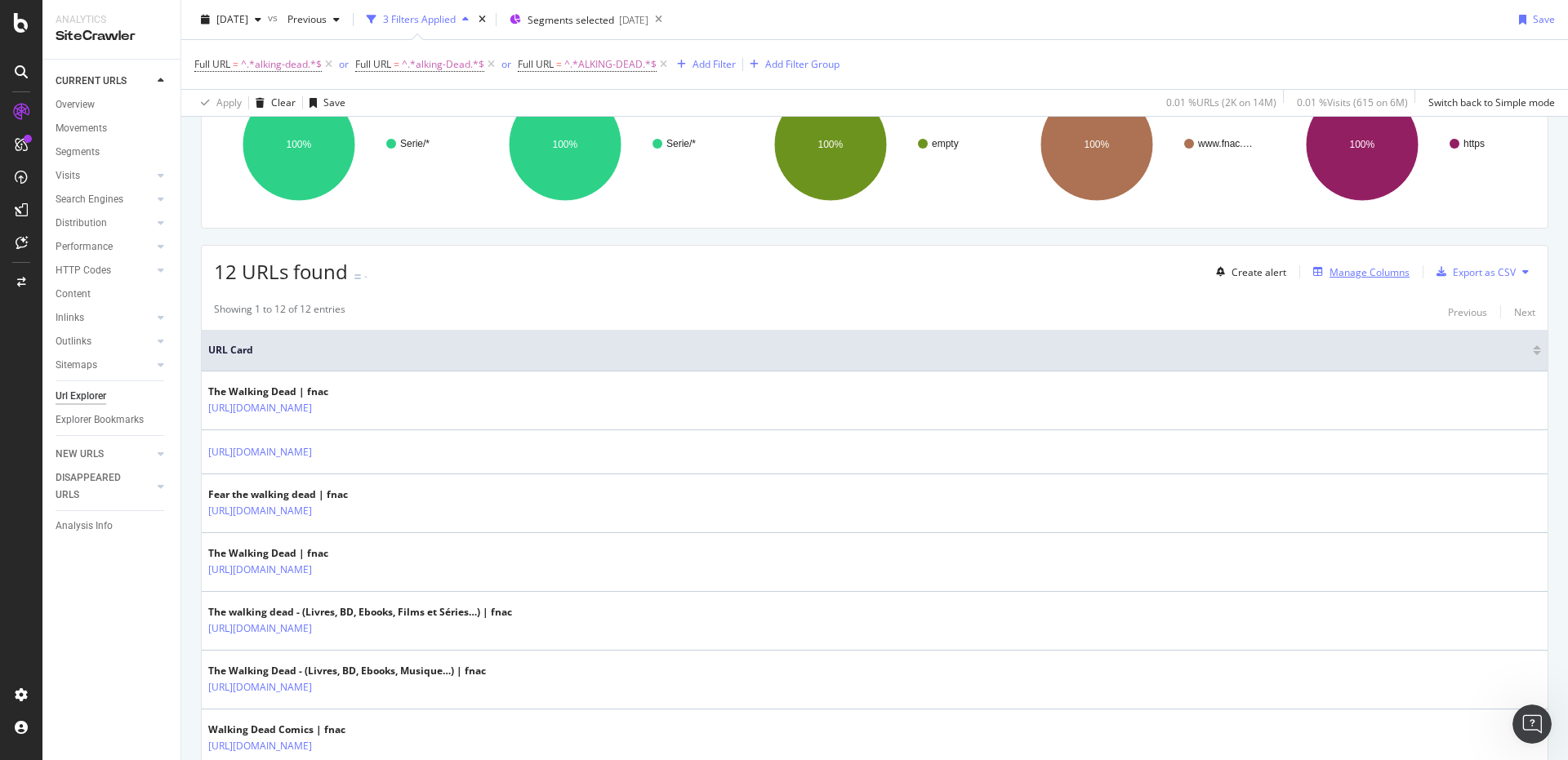
click at [1364, 268] on div "Manage Columns" at bounding box center [1369, 272] width 80 height 14
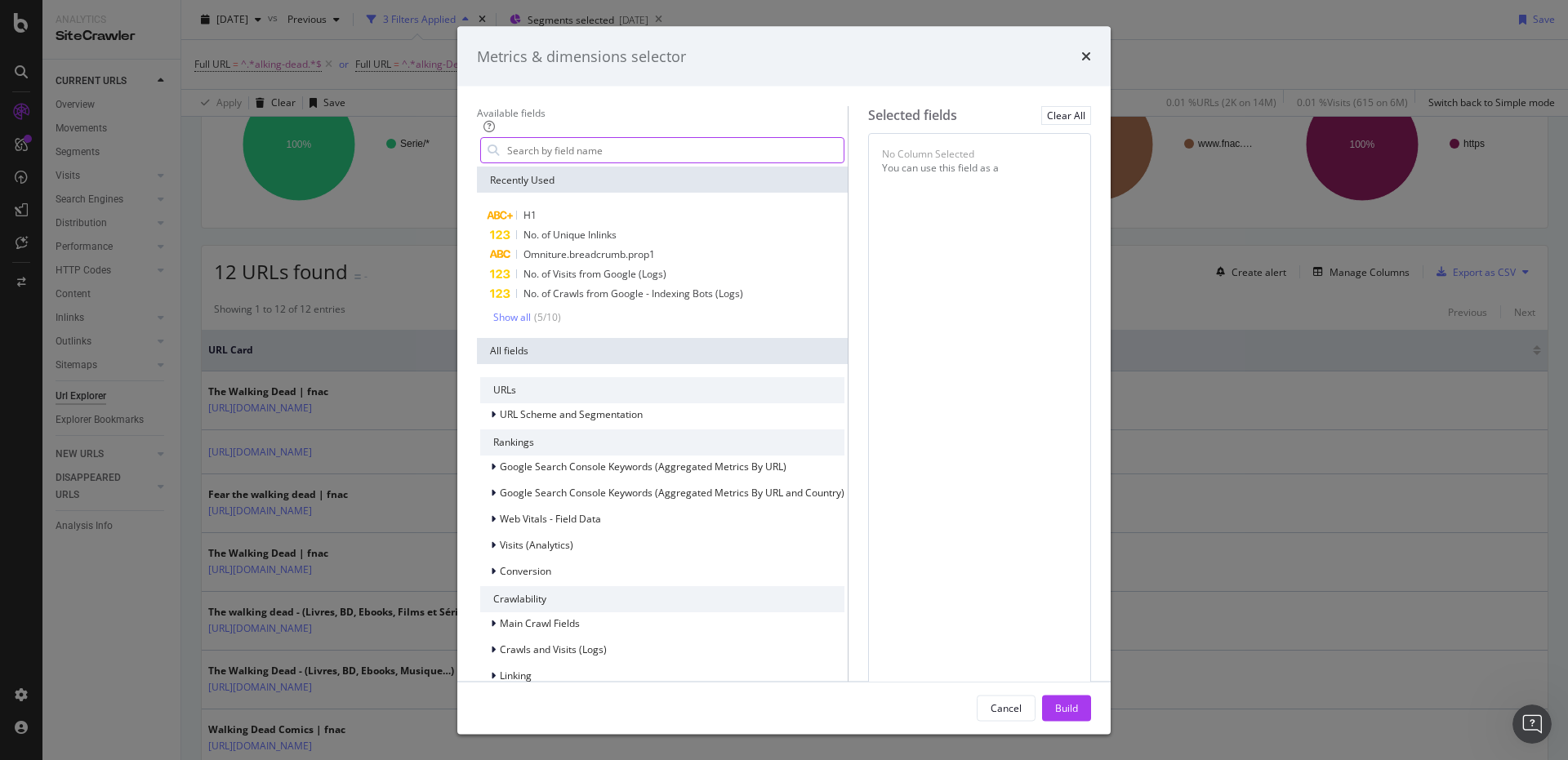
click at [620, 162] on input "modal" at bounding box center [674, 150] width 338 height 25
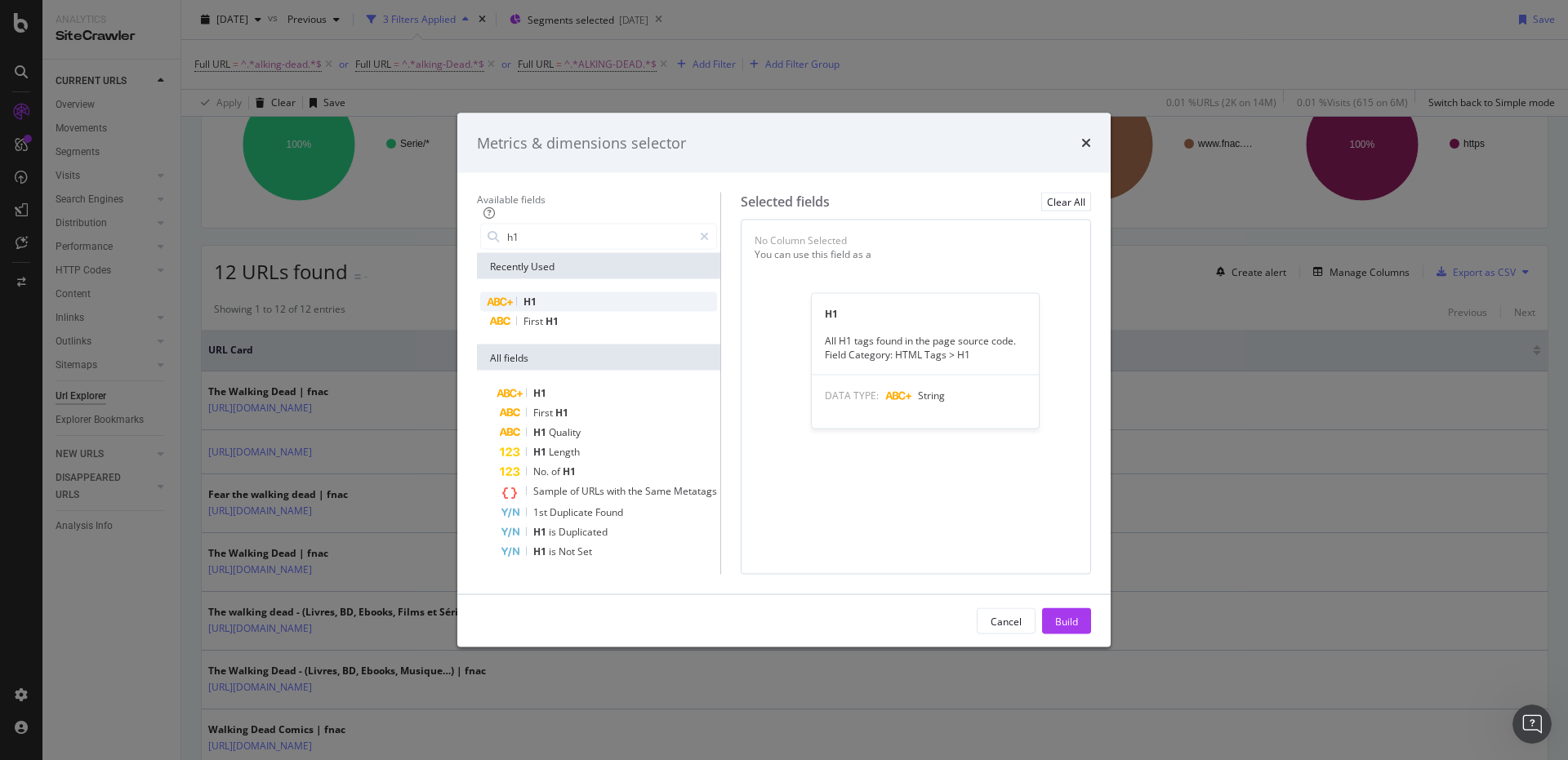
type input "h1"
click at [523, 295] on span "H1" at bounding box center [529, 301] width 13 height 14
click at [1077, 633] on div "Build" at bounding box center [1066, 621] width 23 height 25
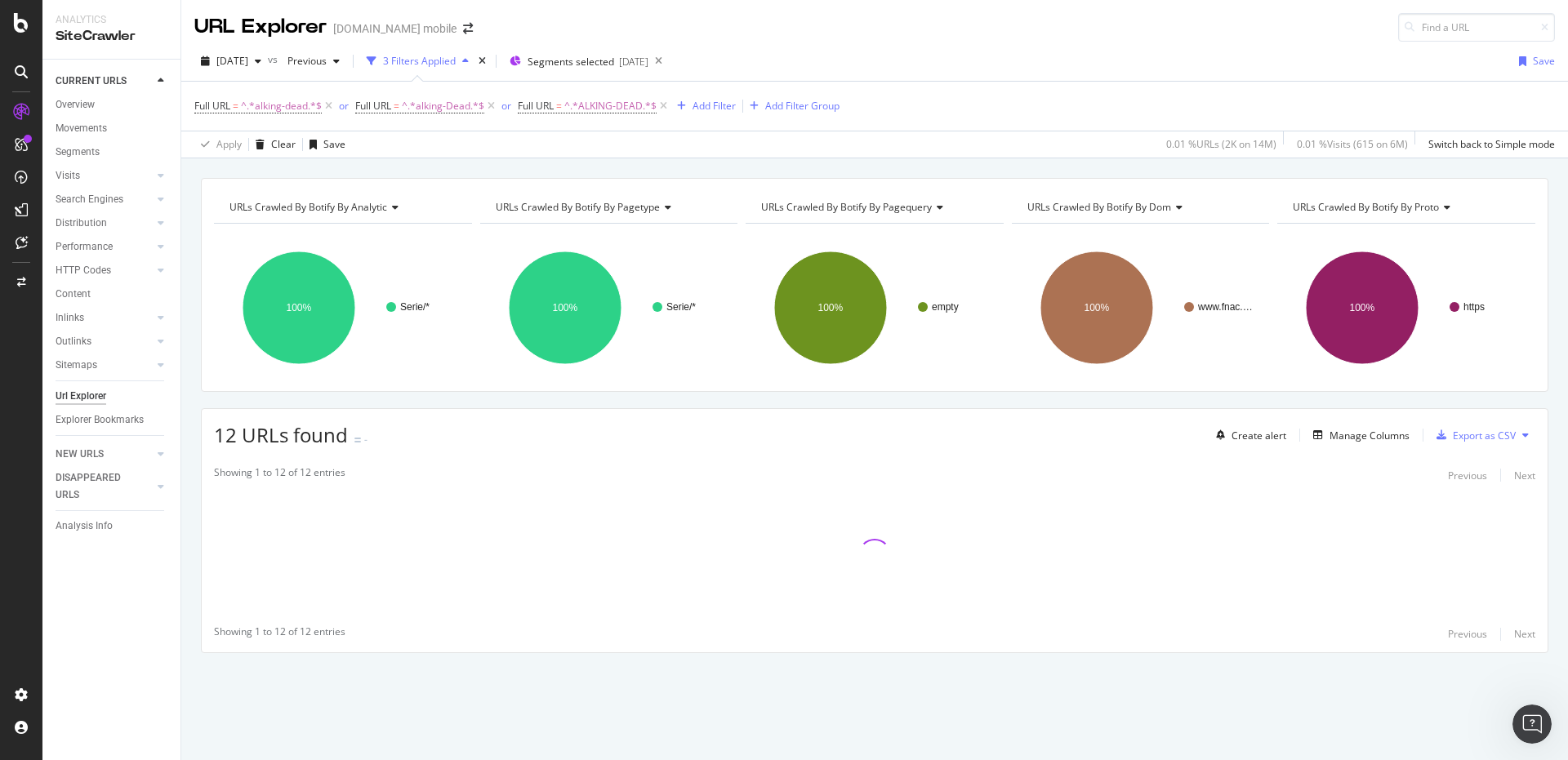
click at [675, 161] on div "URLs Crawled By Botify By analytic Chart (by Value) Table Expand Export as CSV …" at bounding box center [875, 178] width 1387 height 40
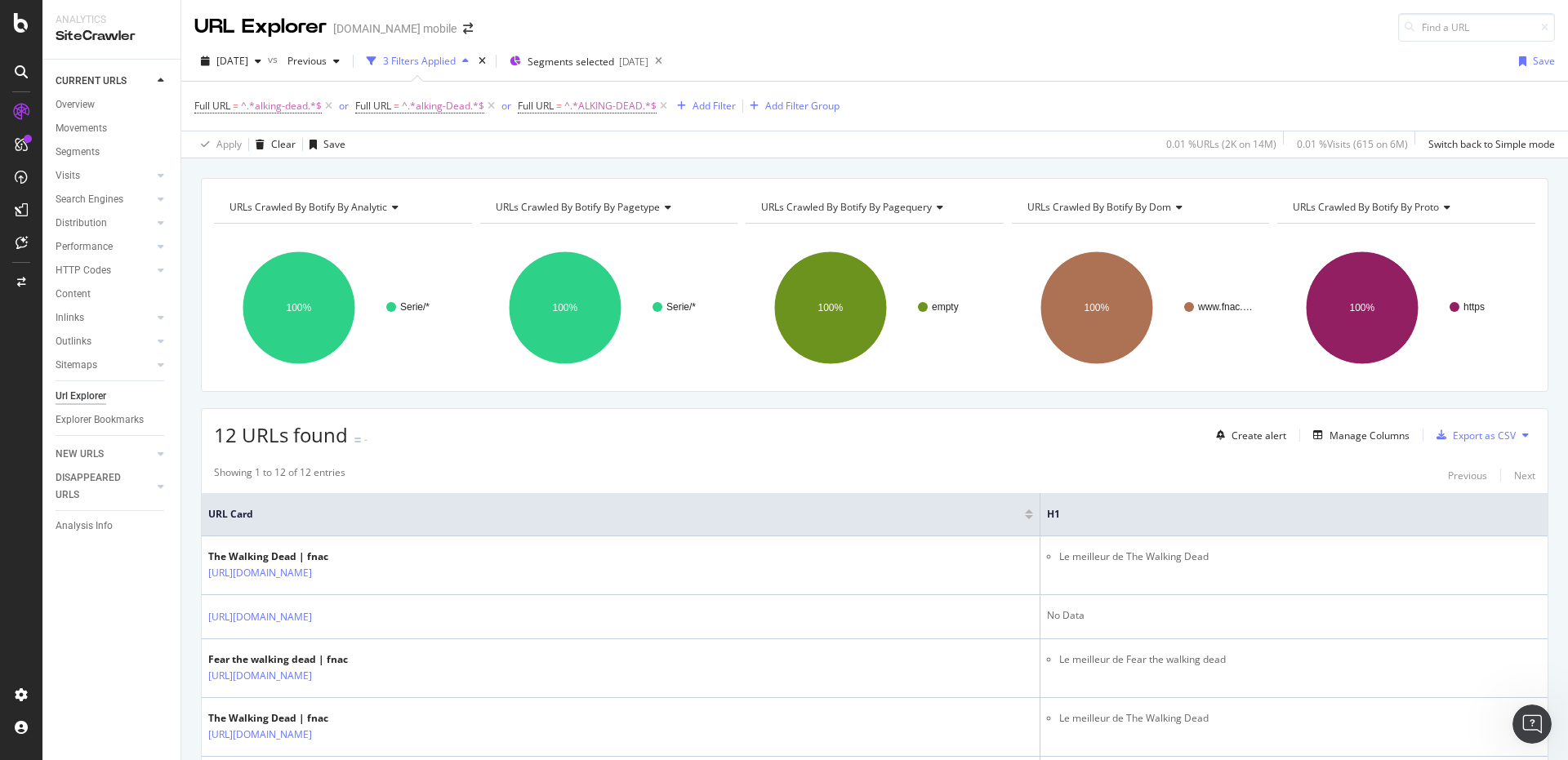
click at [680, 173] on div "URLs Crawled By Botify By analytic Chart (by Value) Table Expand Export as CSV …" at bounding box center [875, 178] width 1387 height 40
click at [717, 390] on div "URLs Crawled By Botify By analytic Chart (by Value) Table Expand Export as CSV …" at bounding box center [875, 284] width 1347 height 214
click at [713, 401] on div "URLs Crawled By Botify By analytic Chart (by Value) Table Expand Export as CSV …" at bounding box center [875, 741] width 1387 height 1128
click at [787, 116] on div "Full URL = ^.*alking-dead.*$ or Full URL = ^.*alking-Dead.*$ or Full URL = ^.*A…" at bounding box center [516, 106] width 645 height 23
click at [794, 112] on div "Add Filter Group" at bounding box center [802, 106] width 74 height 14
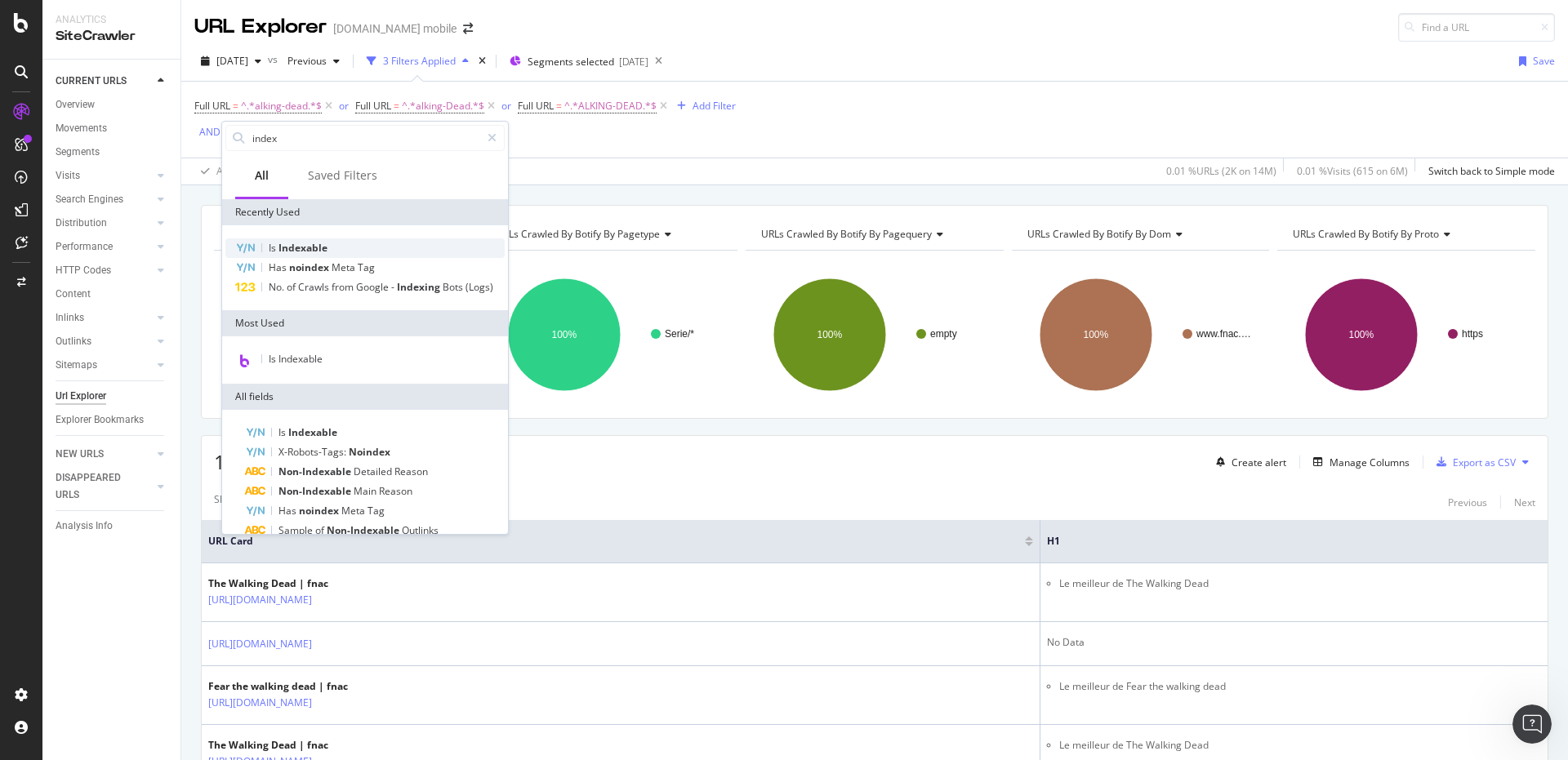
type input "index"
click at [300, 240] on span "Indexable" at bounding box center [302, 247] width 49 height 14
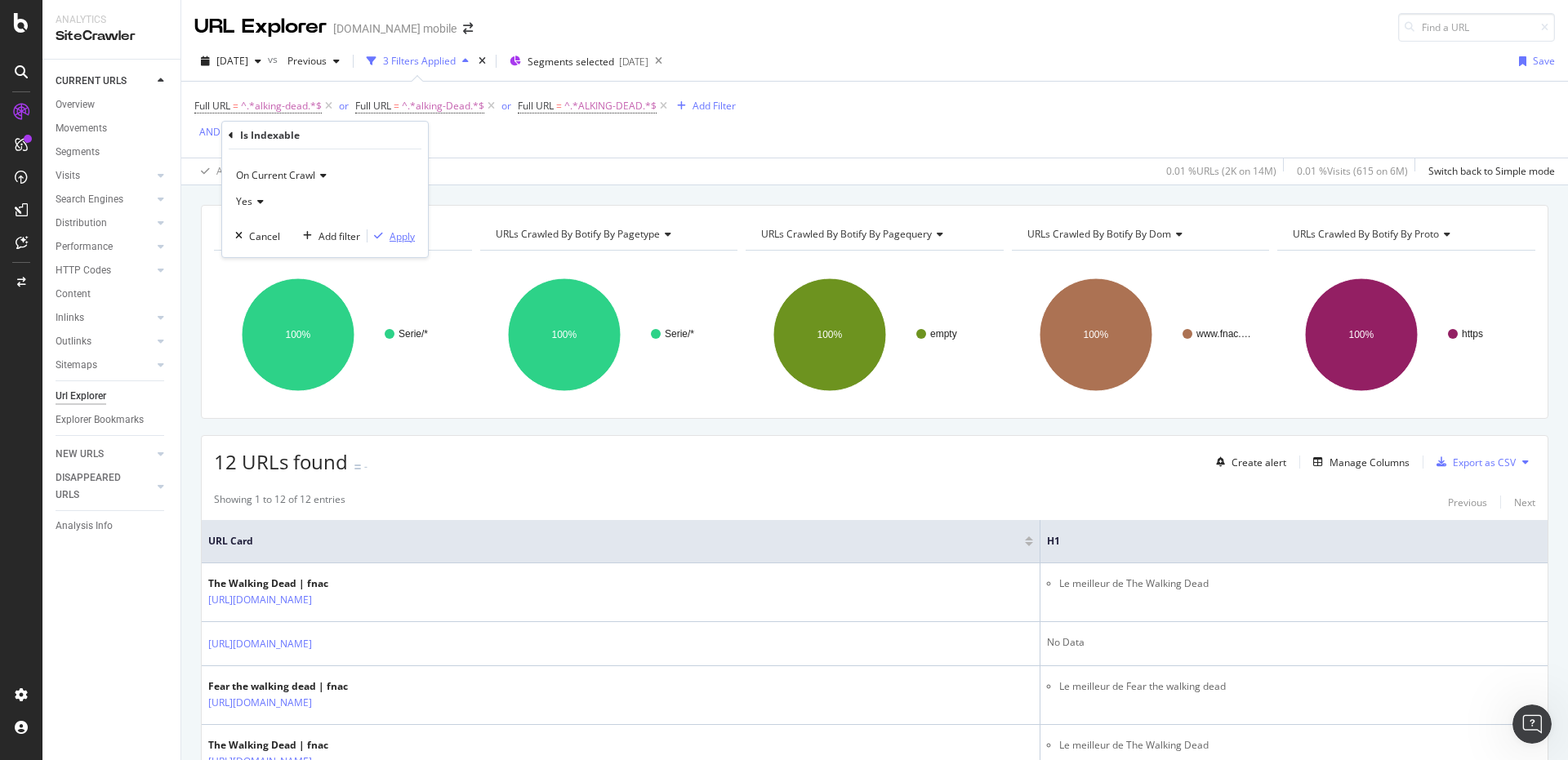
click at [387, 238] on div "button" at bounding box center [379, 235] width 22 height 9
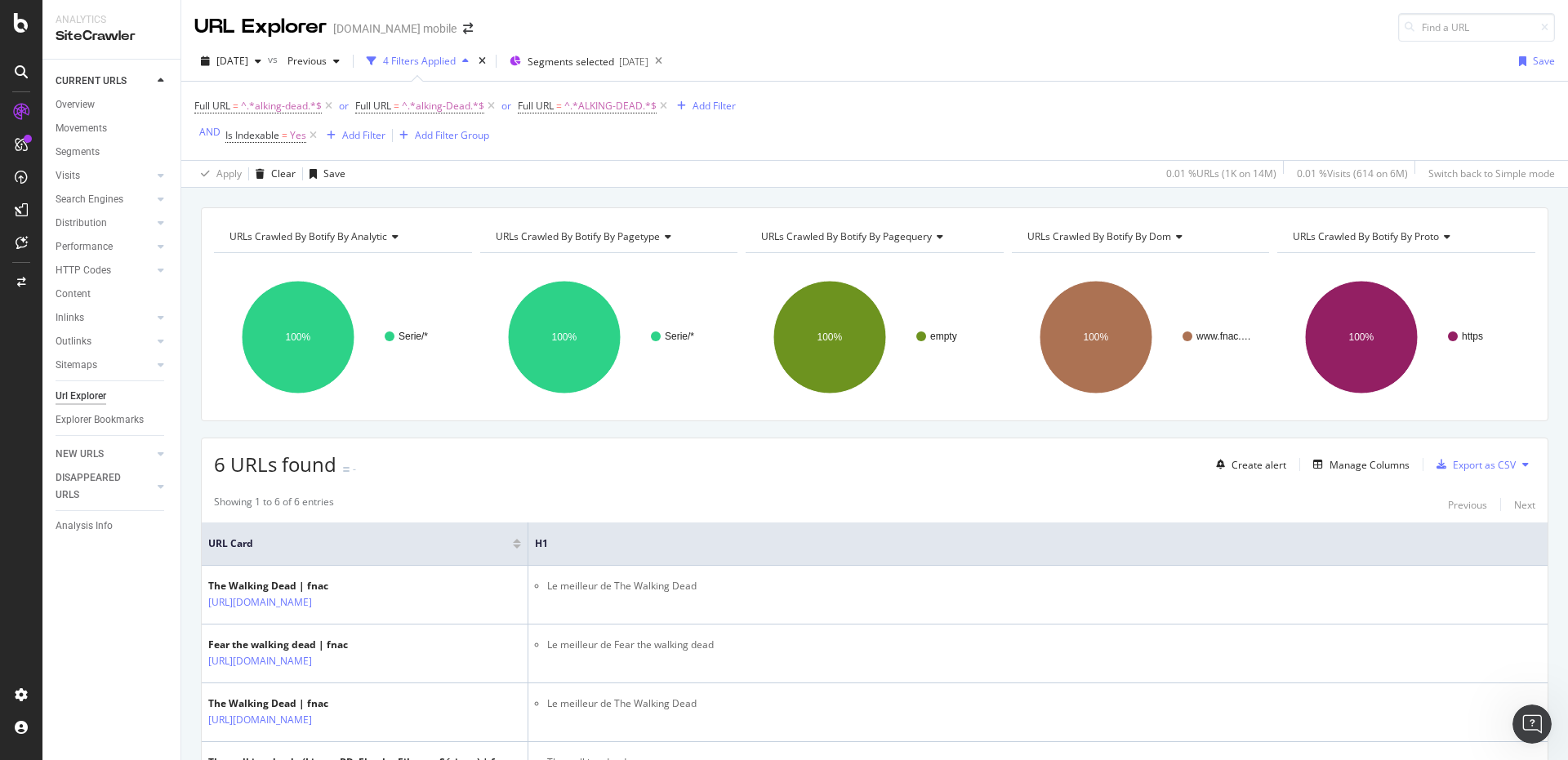
click at [519, 175] on div "Apply Clear Save 0.01 % URLs ( 1K on 14M ) 0.01 % Visits ( 614 on 6M ) Switch b…" at bounding box center [875, 173] width 1387 height 27
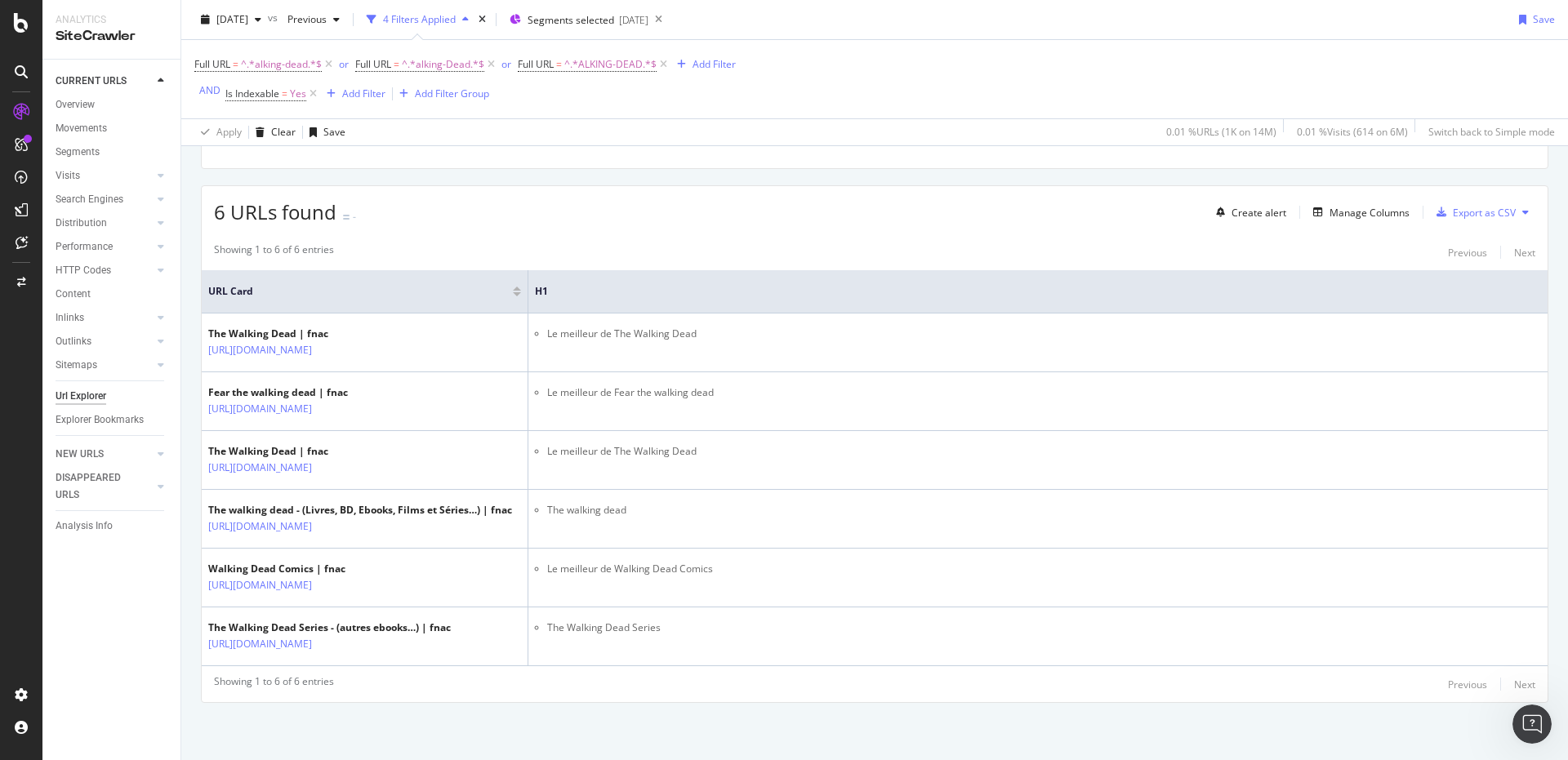
scroll to position [263, 0]
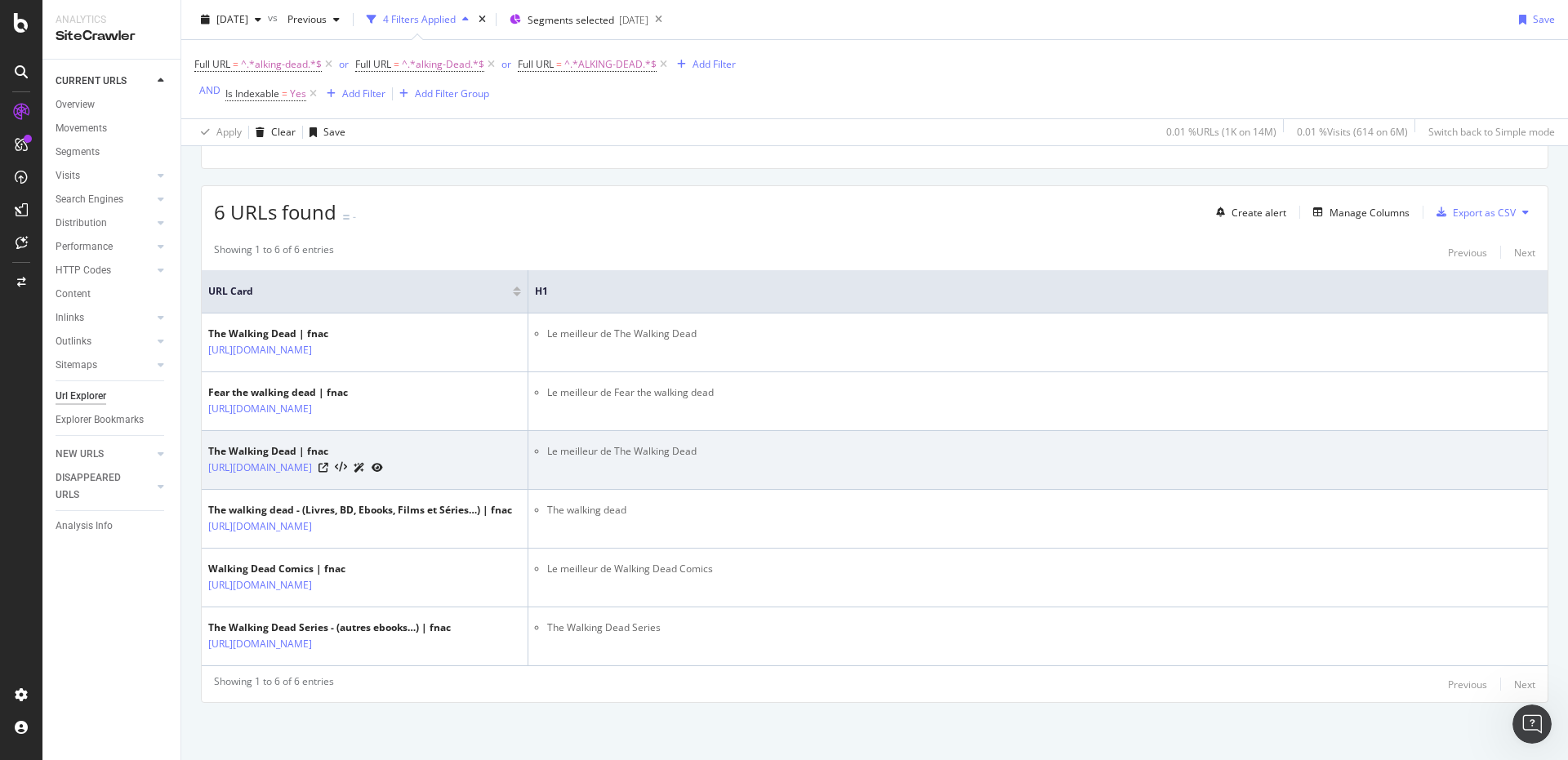
click at [630, 454] on li "Le meilleur de The Walking Dead" at bounding box center [1044, 451] width 994 height 15
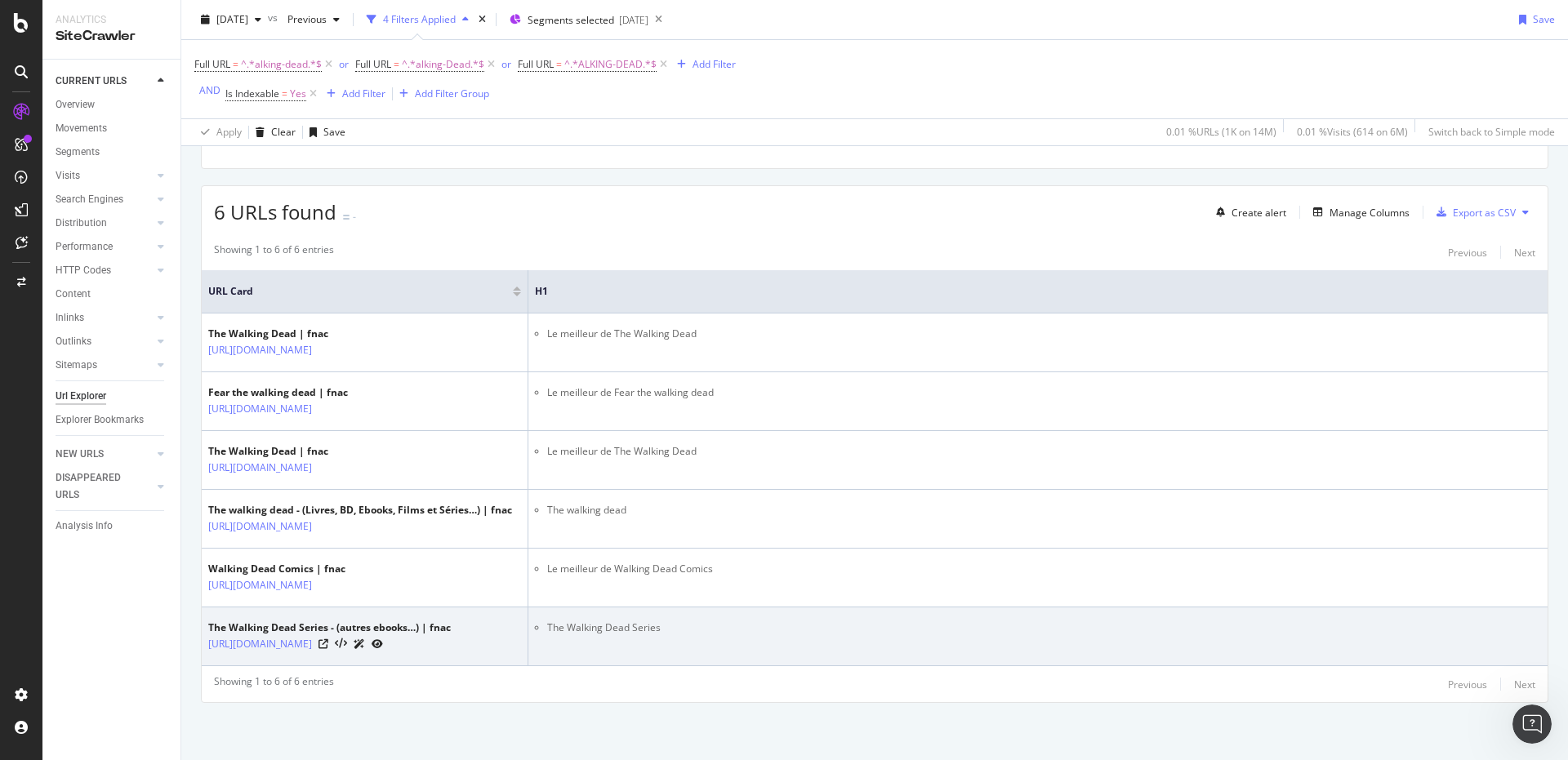
click at [451, 652] on div "[URL][DOMAIN_NAME]" at bounding box center [329, 643] width 242 height 17
click at [328, 649] on icon at bounding box center [323, 643] width 9 height 9
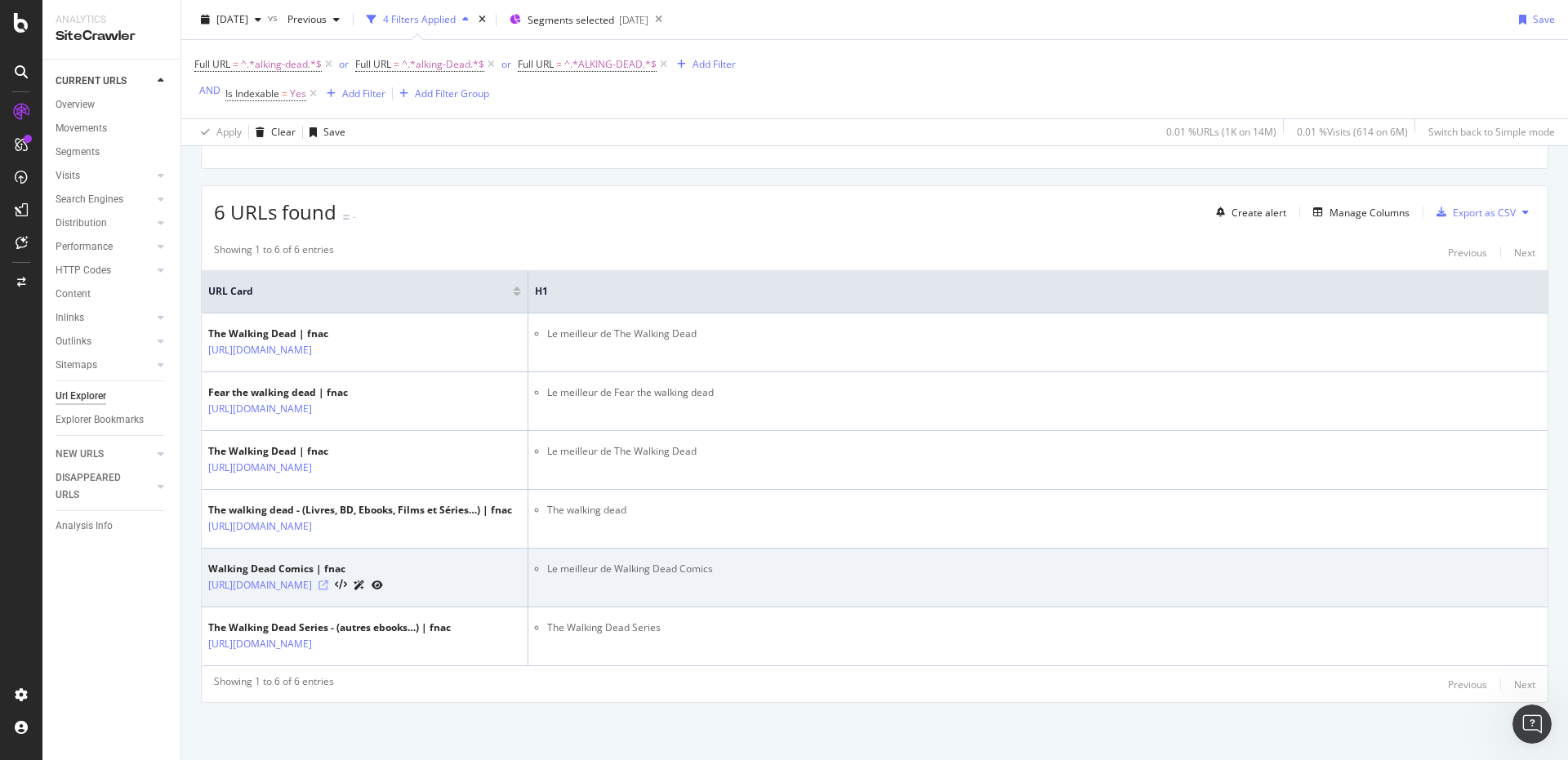
click at [328, 590] on icon at bounding box center [323, 585] width 9 height 9
